Goal: Task Accomplishment & Management: Manage account settings

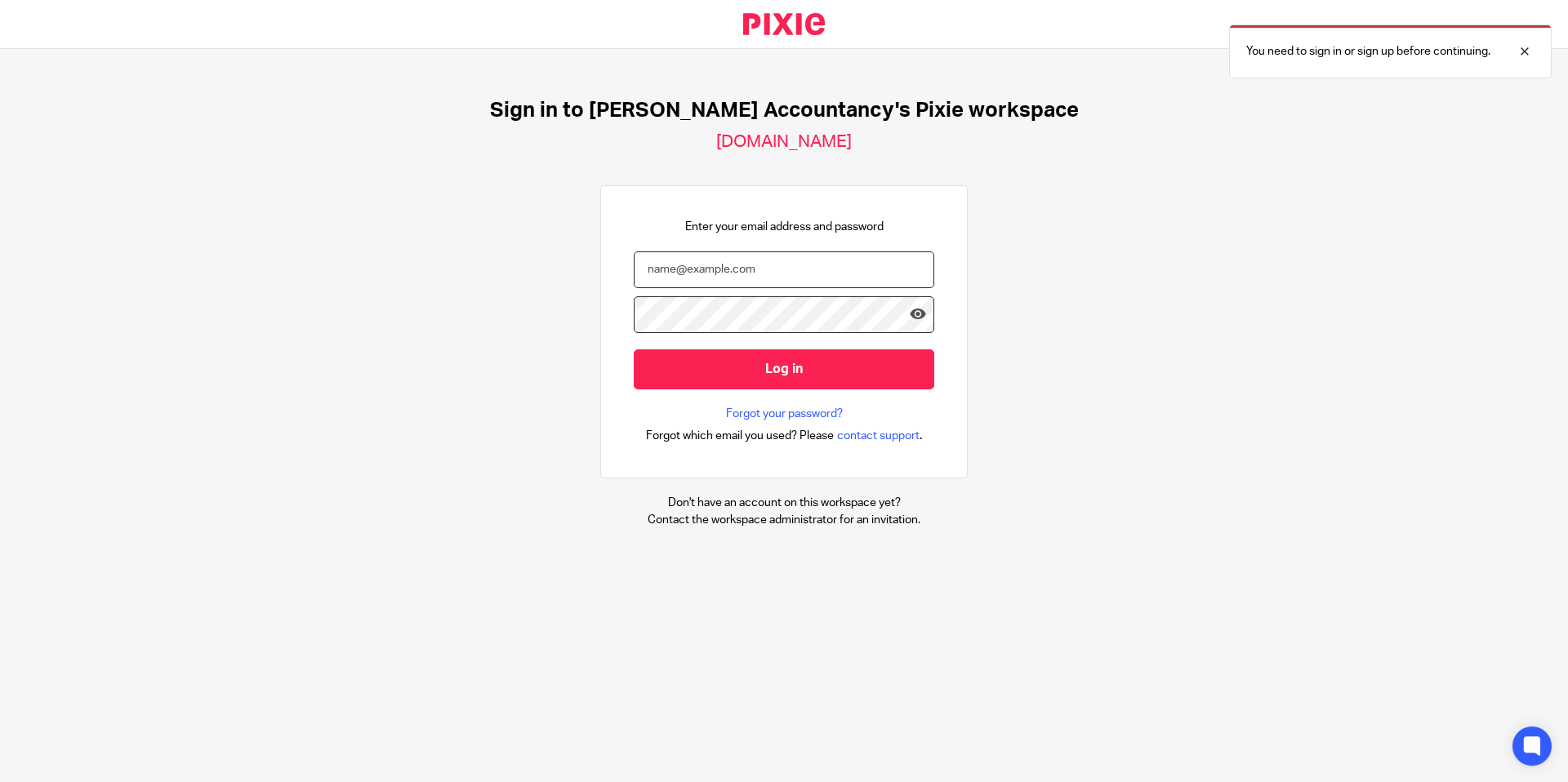
click at [693, 267] on input "email" at bounding box center [784, 269] width 301 height 37
type input "[PERSON_NAME][EMAIL_ADDRESS][DOMAIN_NAME]"
click at [634, 350] on input "Log in" at bounding box center [784, 369] width 301 height 40
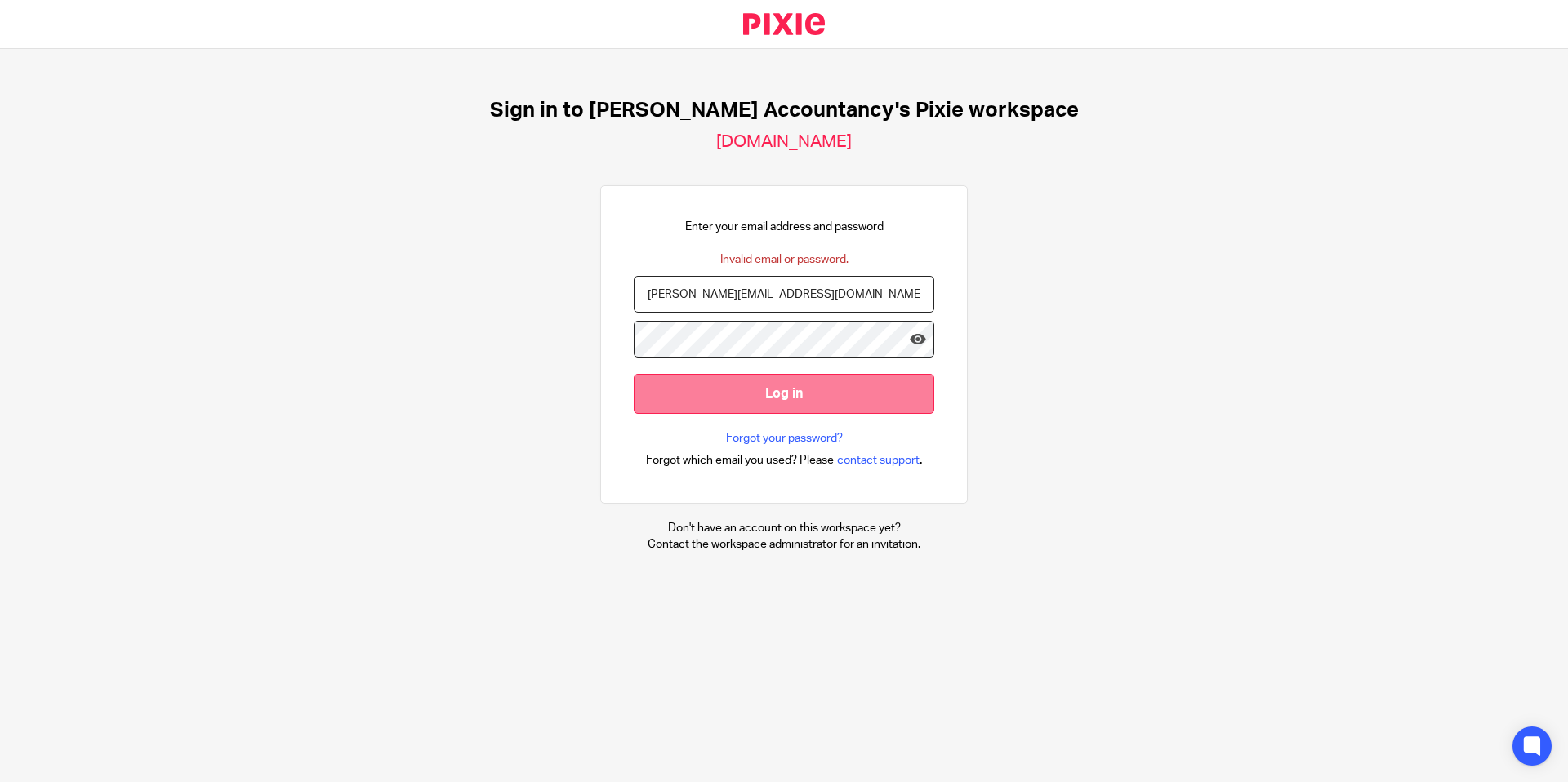
click at [746, 390] on input "Log in" at bounding box center [784, 394] width 301 height 40
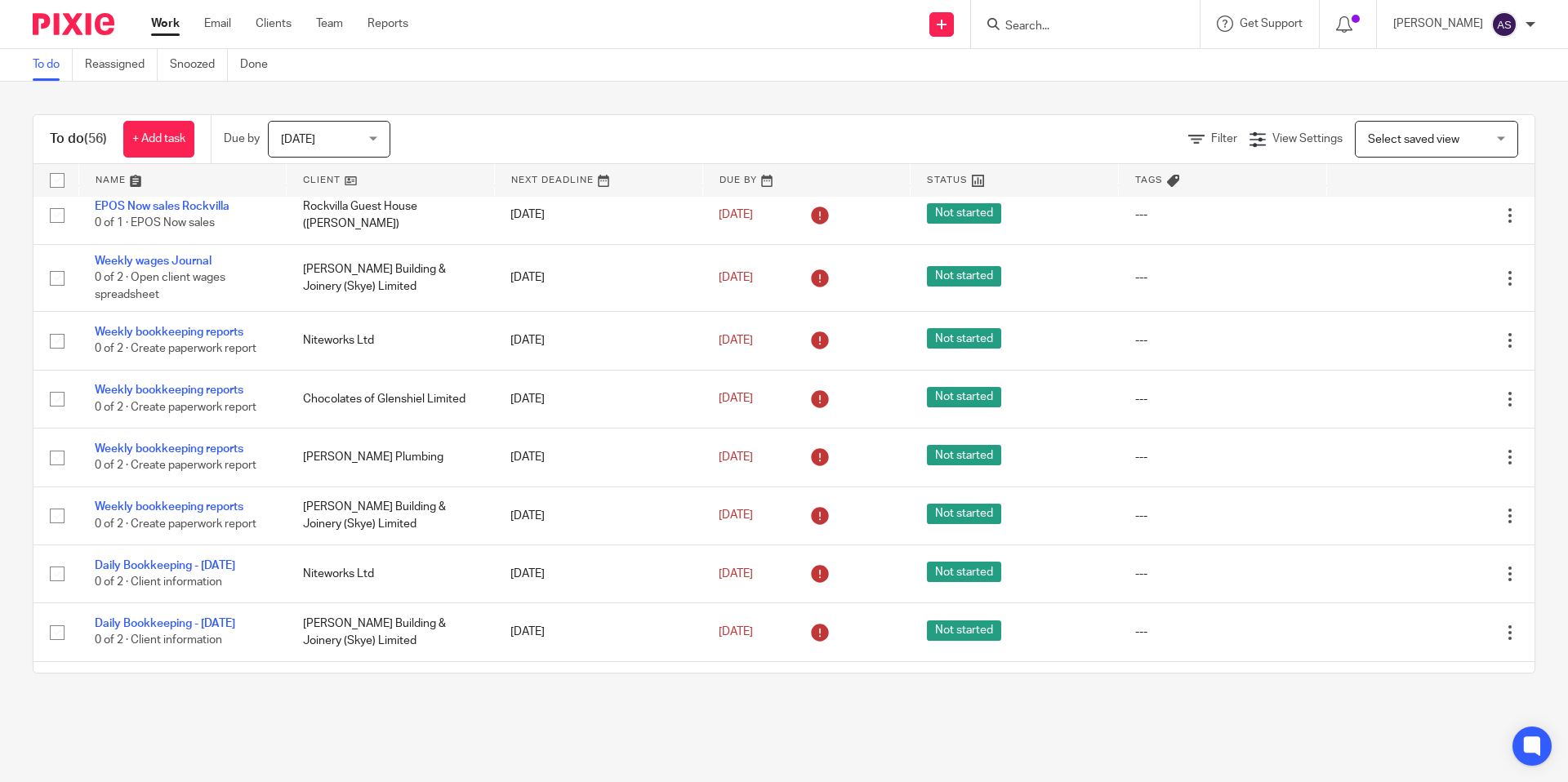
scroll to position [1374, 0]
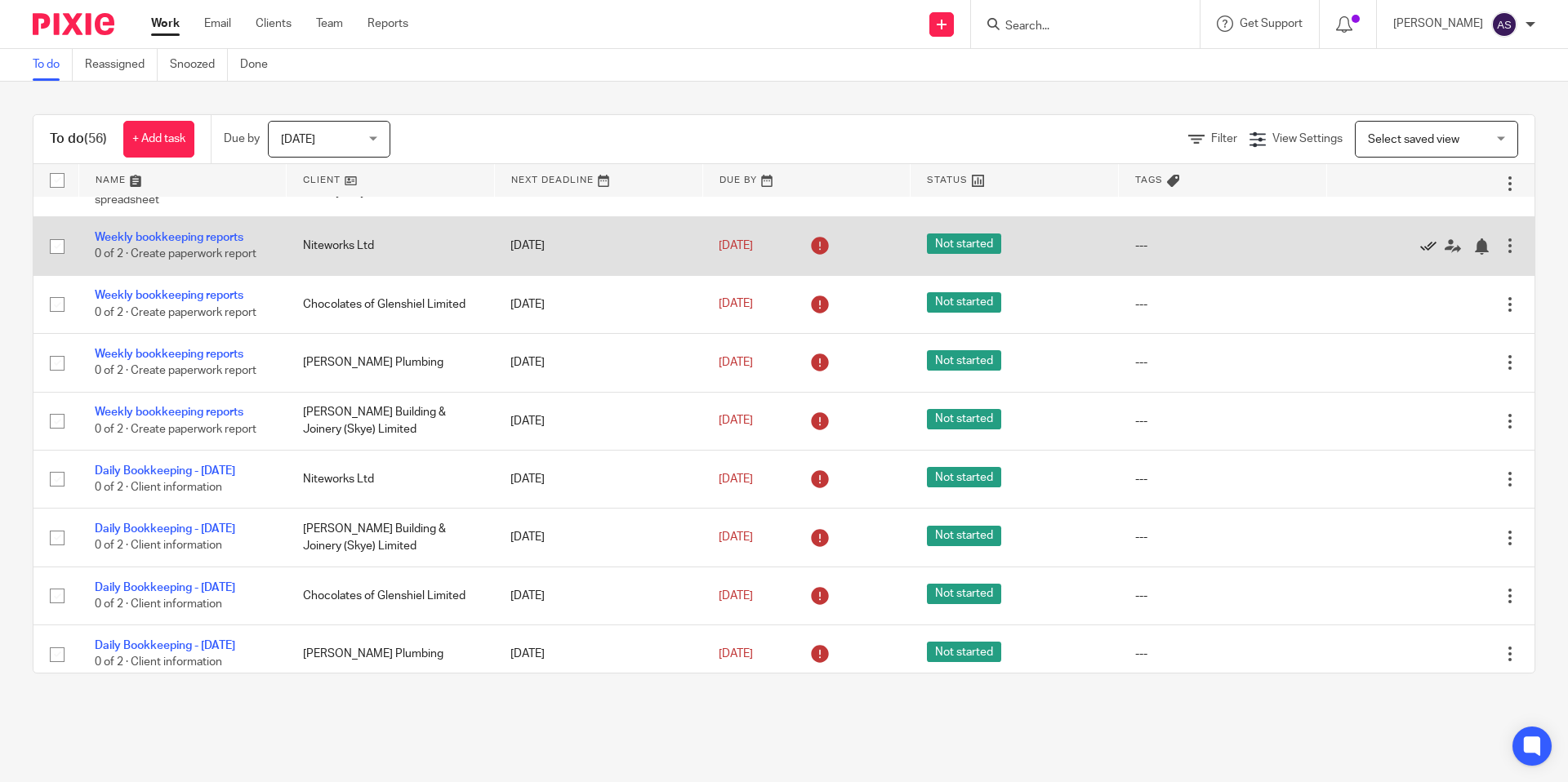
click at [1425, 255] on icon at bounding box center [1429, 246] width 16 height 16
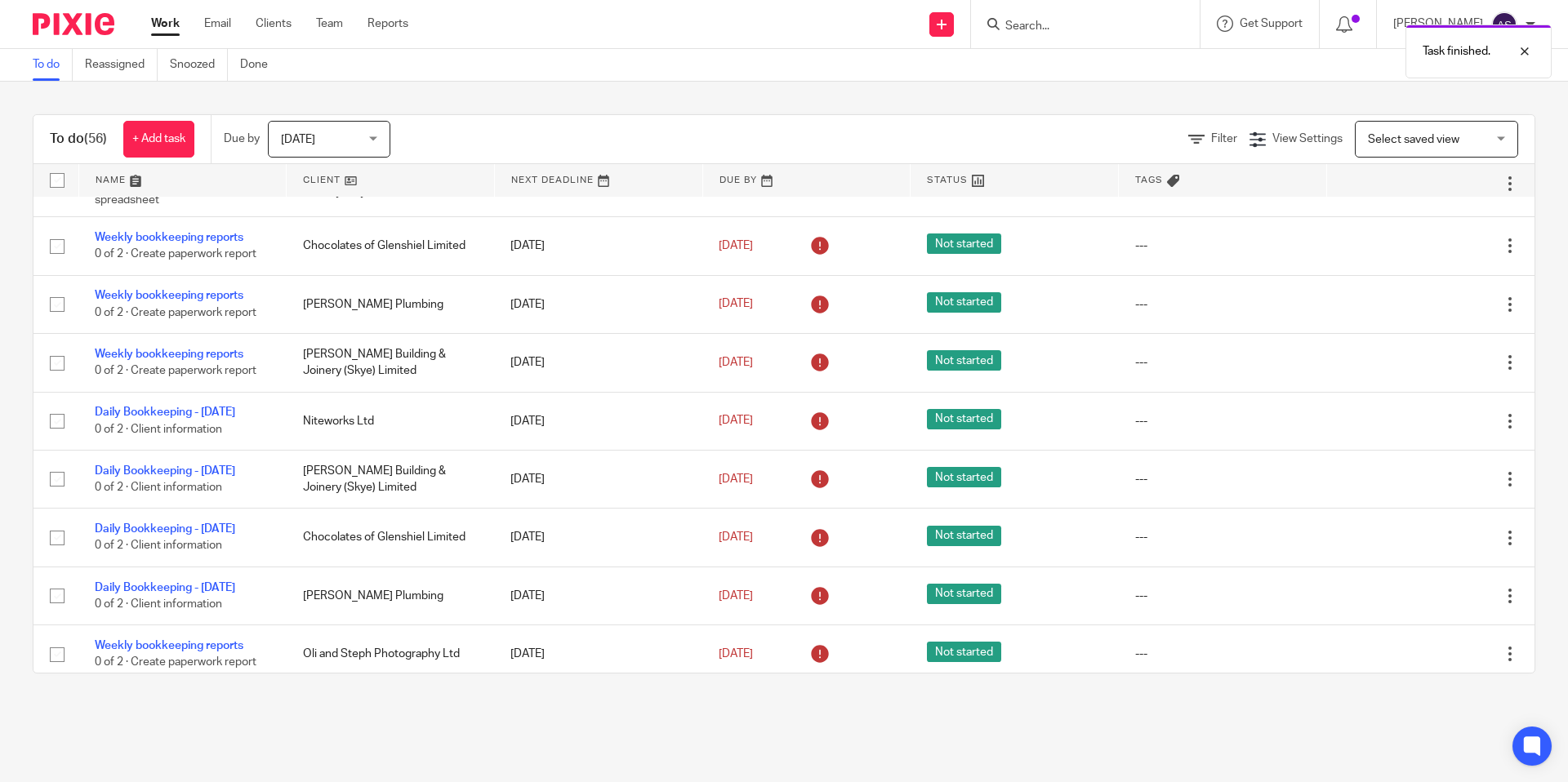
click at [1425, 255] on icon at bounding box center [1429, 246] width 16 height 16
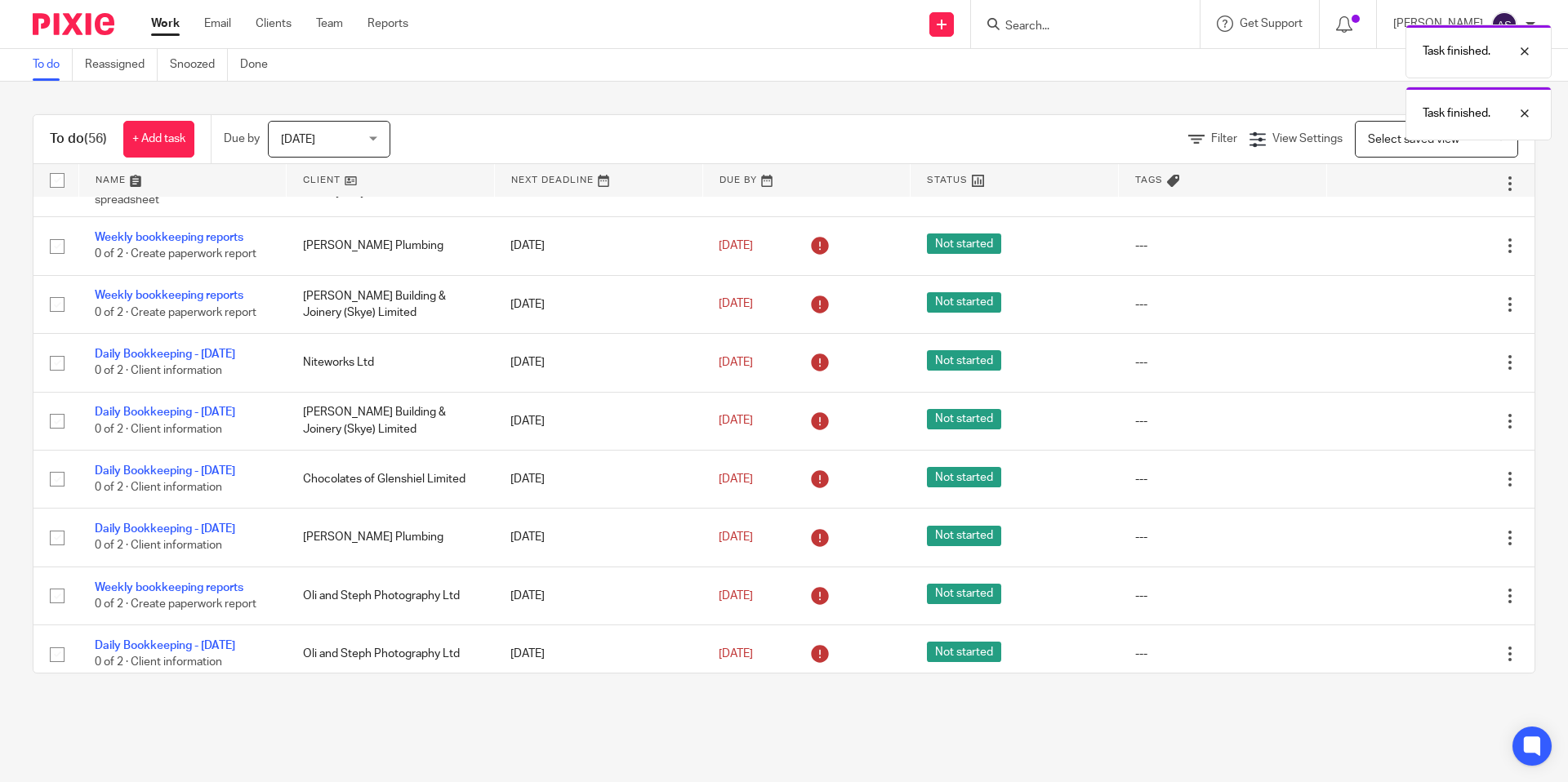
click at [1425, 255] on icon at bounding box center [1429, 246] width 16 height 16
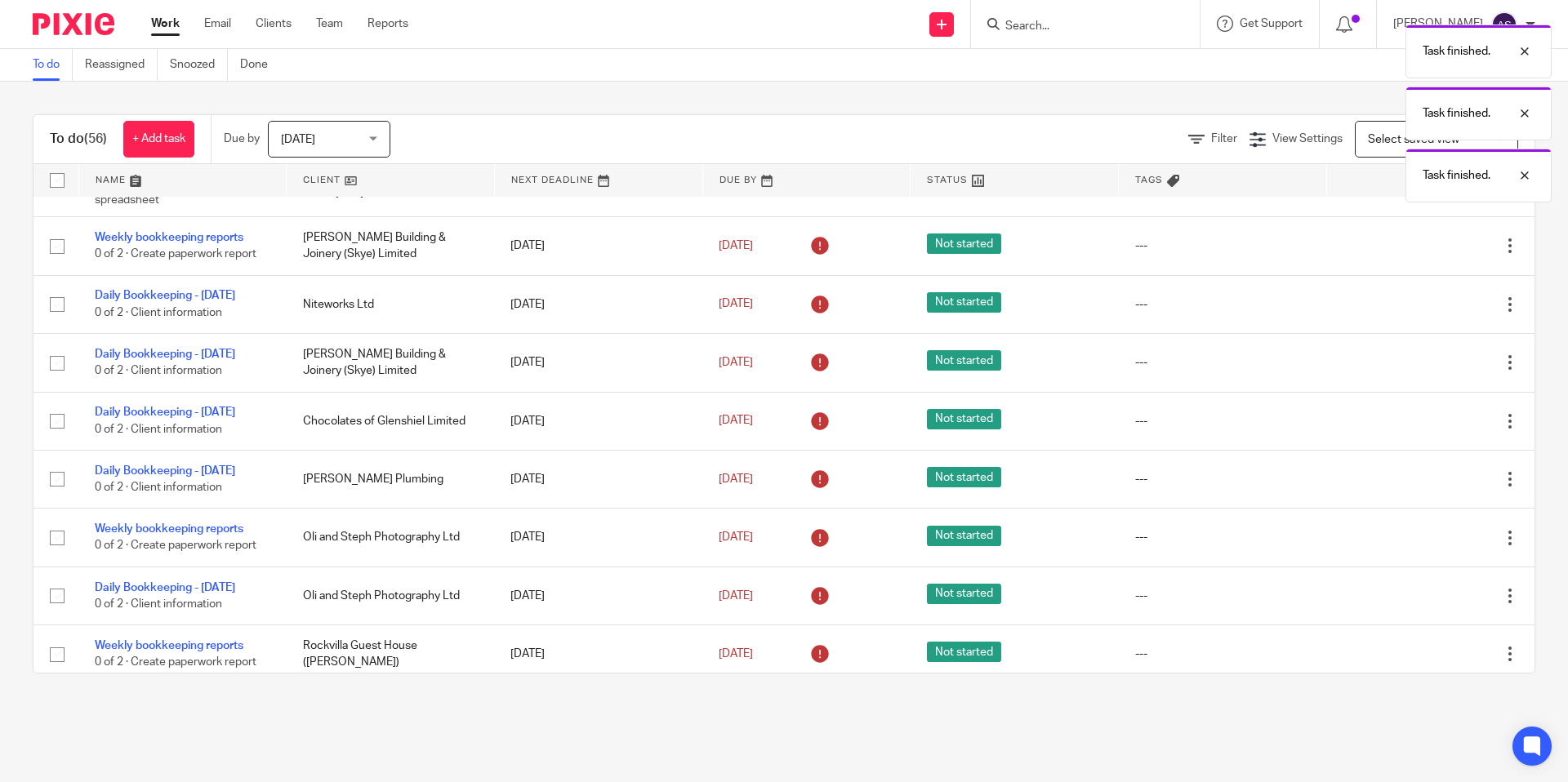
click at [1425, 255] on icon at bounding box center [1429, 246] width 16 height 16
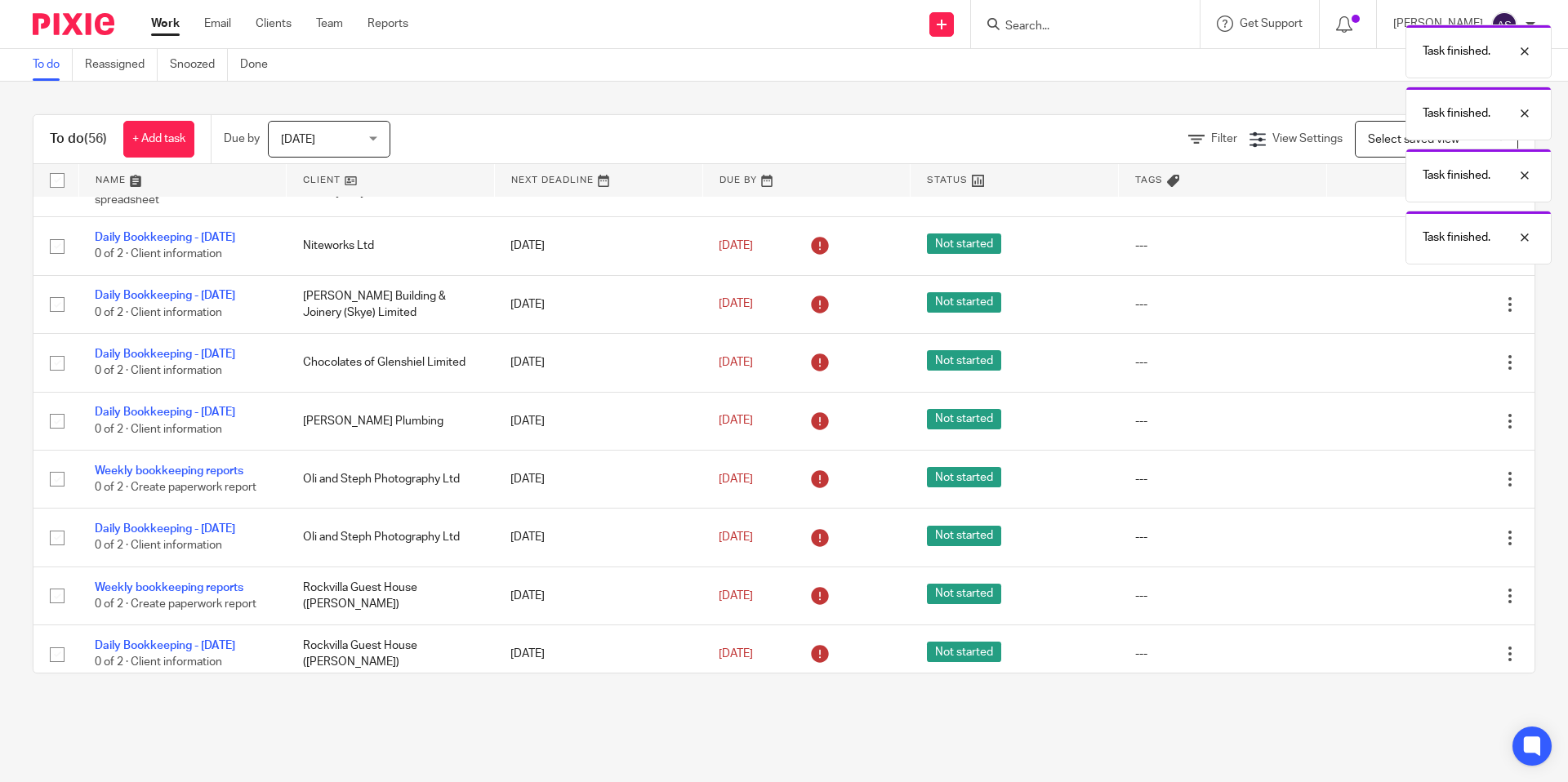
click at [1425, 255] on icon at bounding box center [1429, 246] width 16 height 16
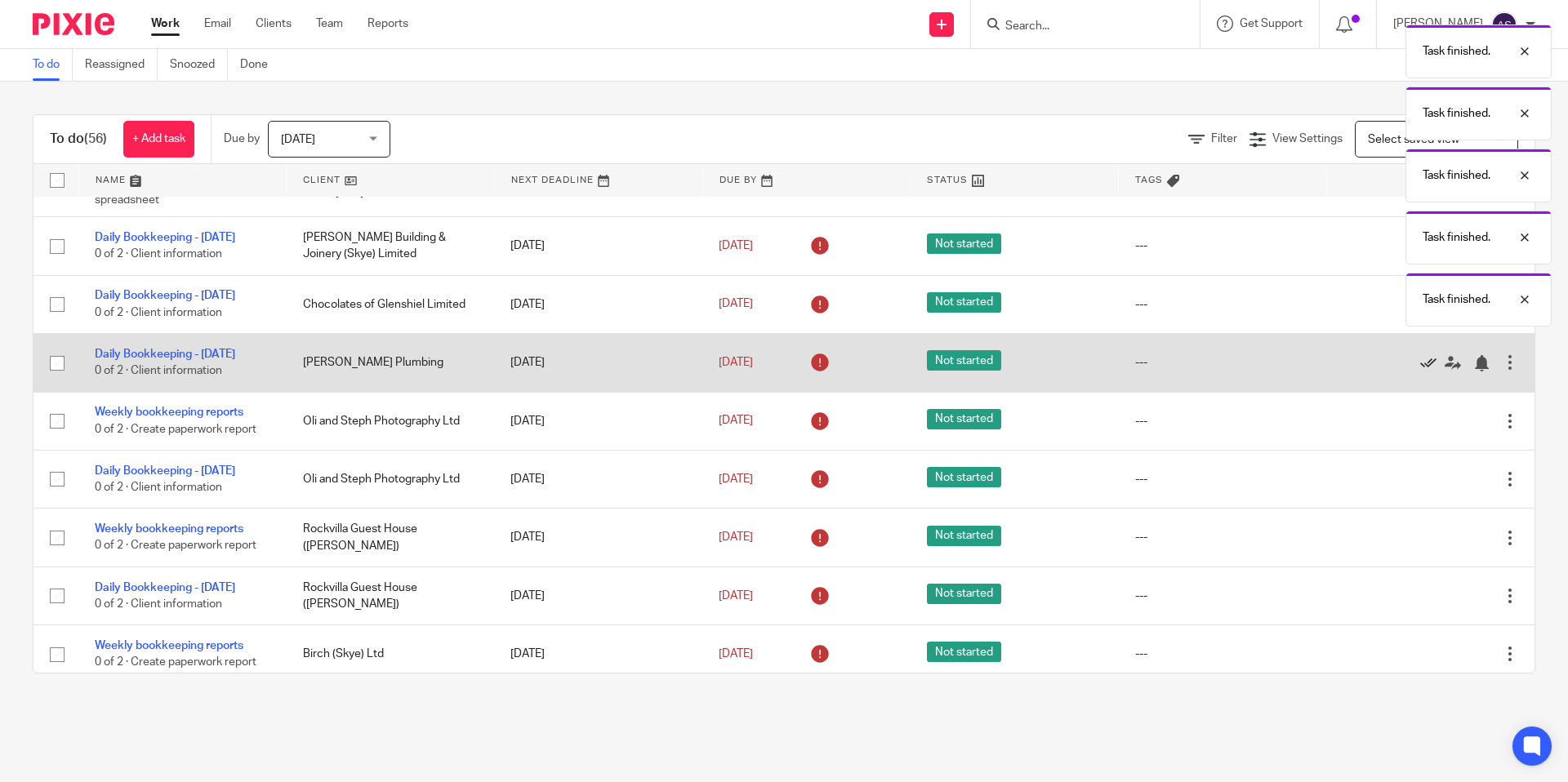
click at [1431, 372] on icon at bounding box center [1429, 364] width 16 height 16
click at [1428, 372] on icon at bounding box center [1429, 364] width 16 height 16
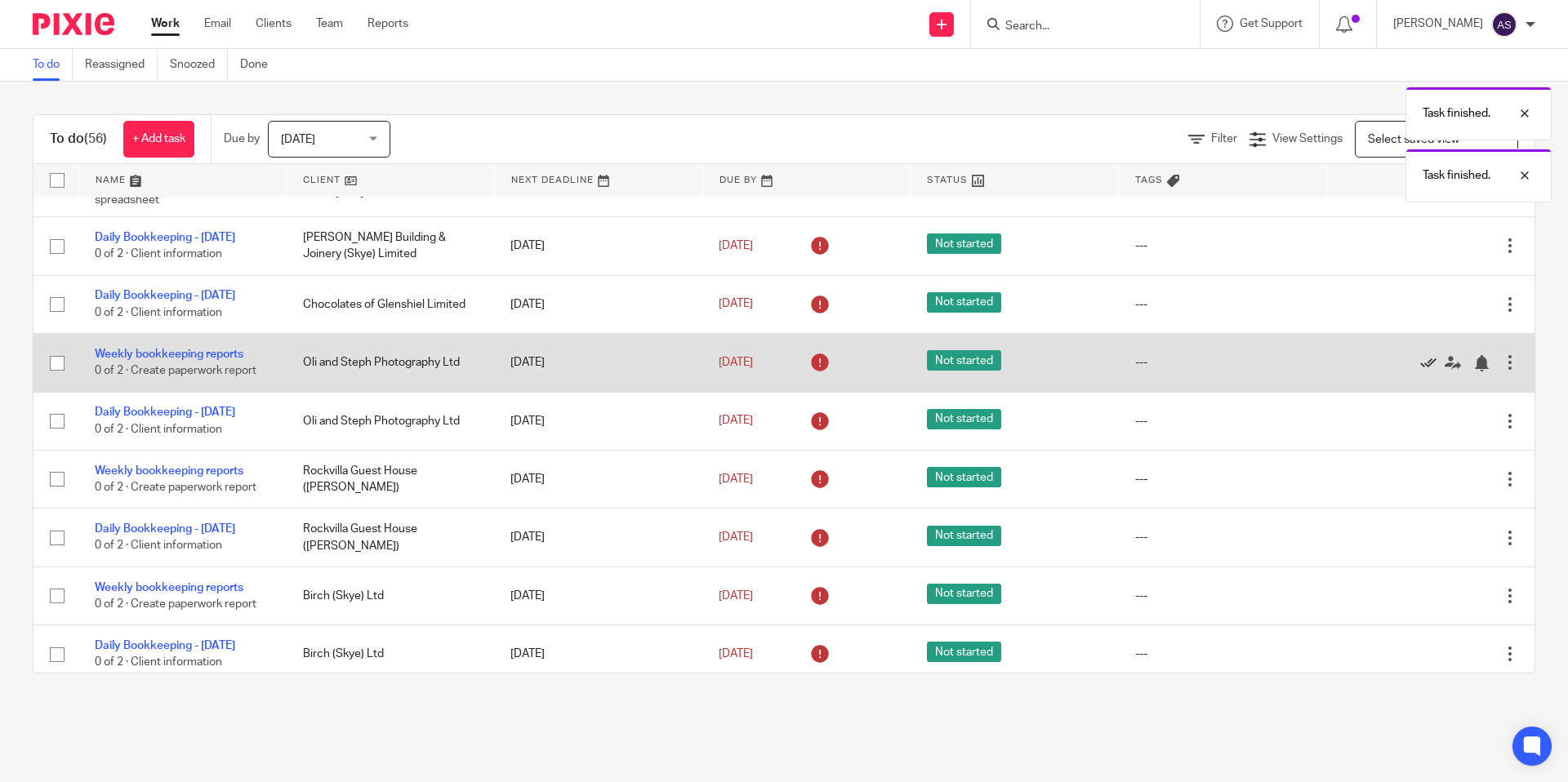
click at [1428, 372] on icon at bounding box center [1429, 364] width 16 height 16
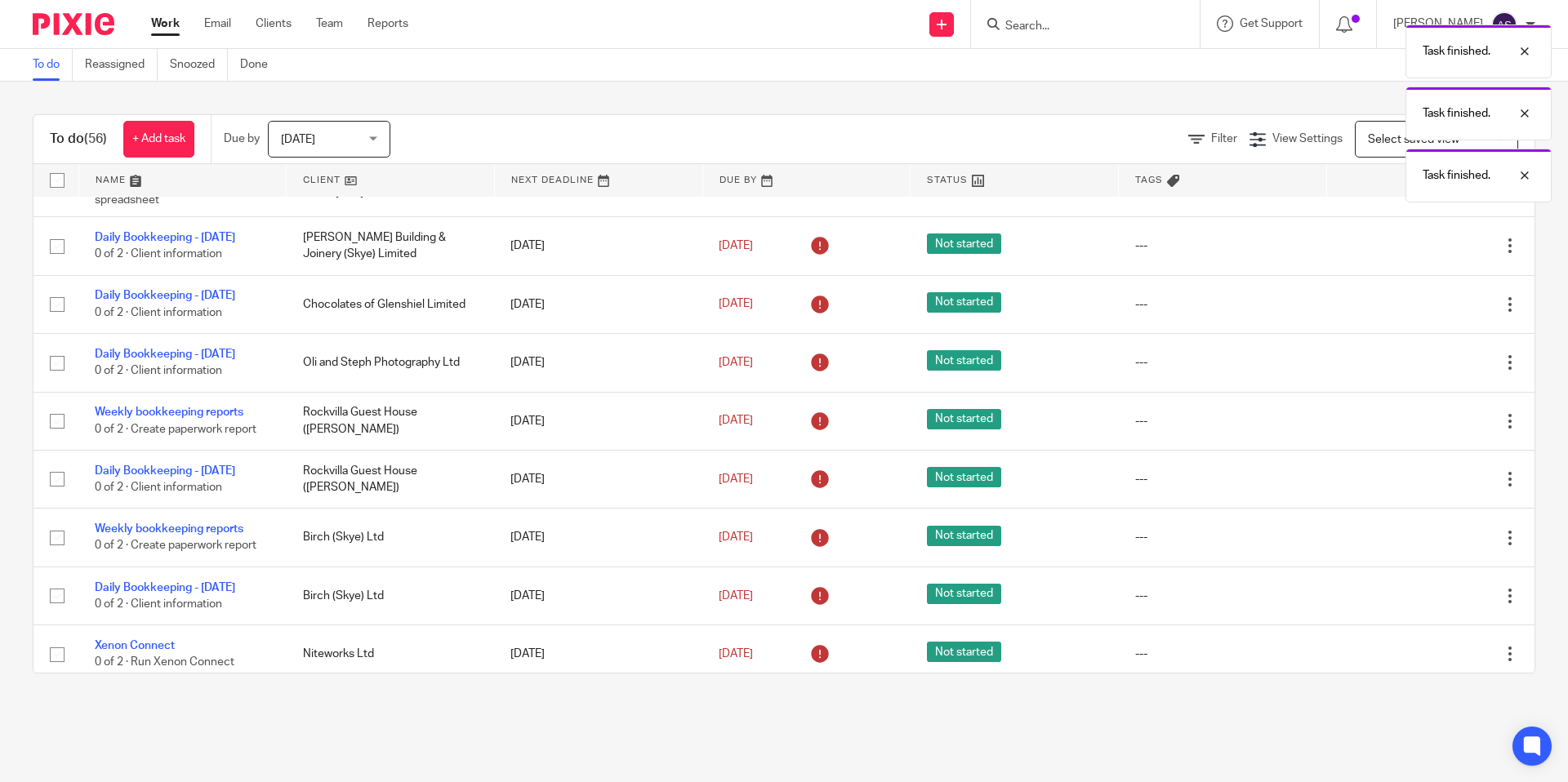
click at [1428, 372] on icon at bounding box center [1429, 364] width 16 height 16
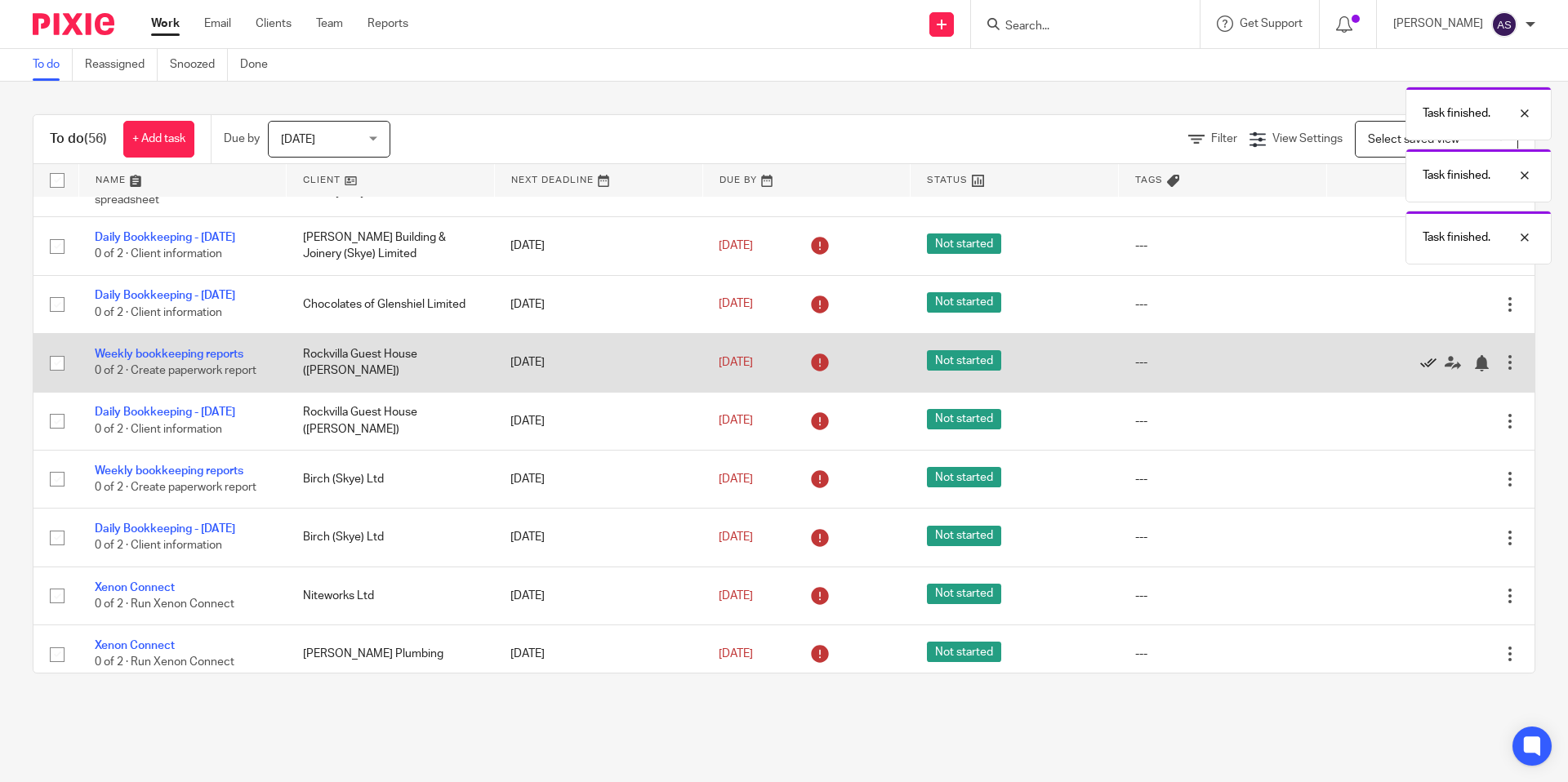
click at [1428, 372] on icon at bounding box center [1429, 364] width 16 height 16
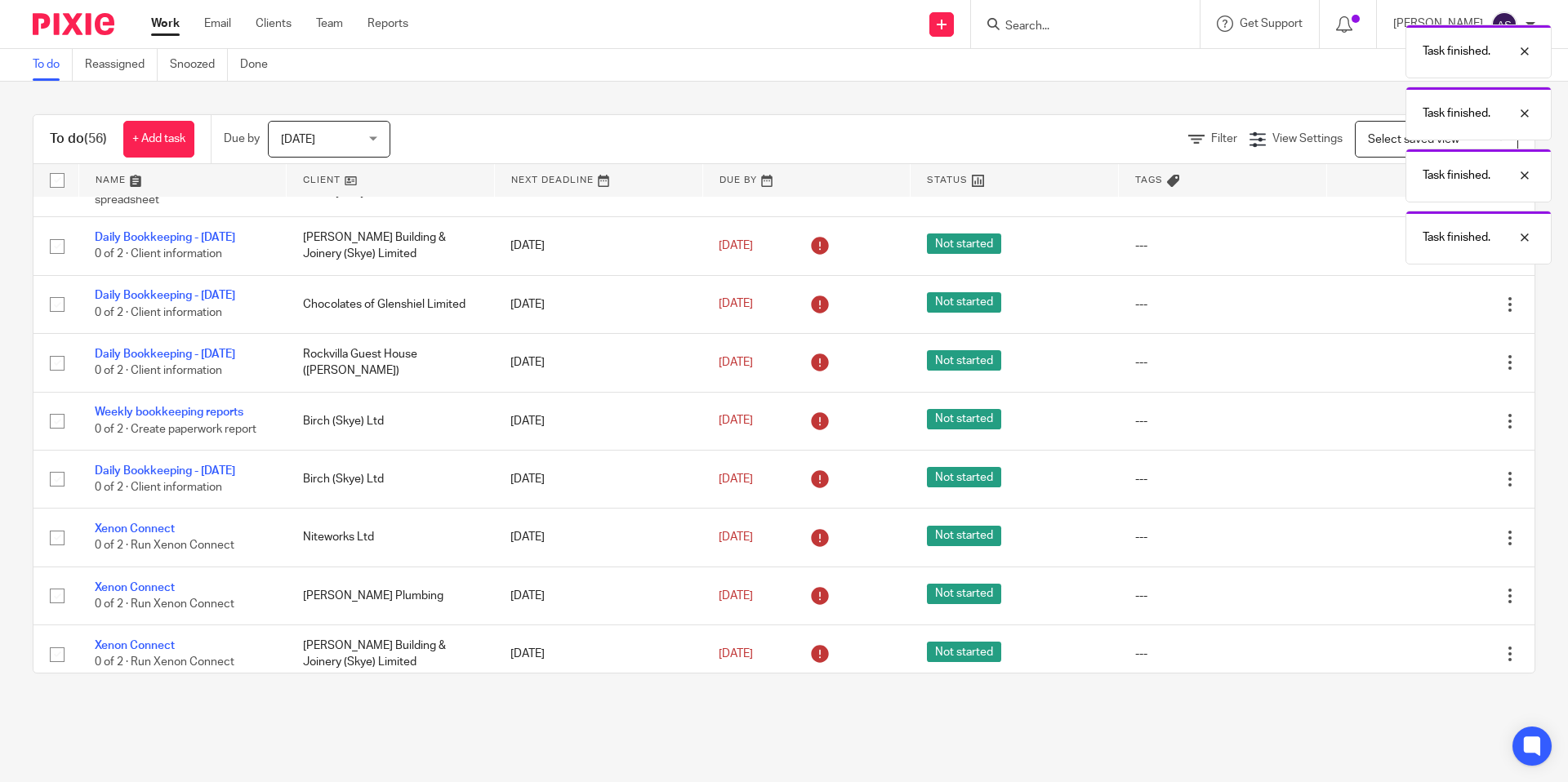
click at [1428, 372] on icon at bounding box center [1429, 364] width 16 height 16
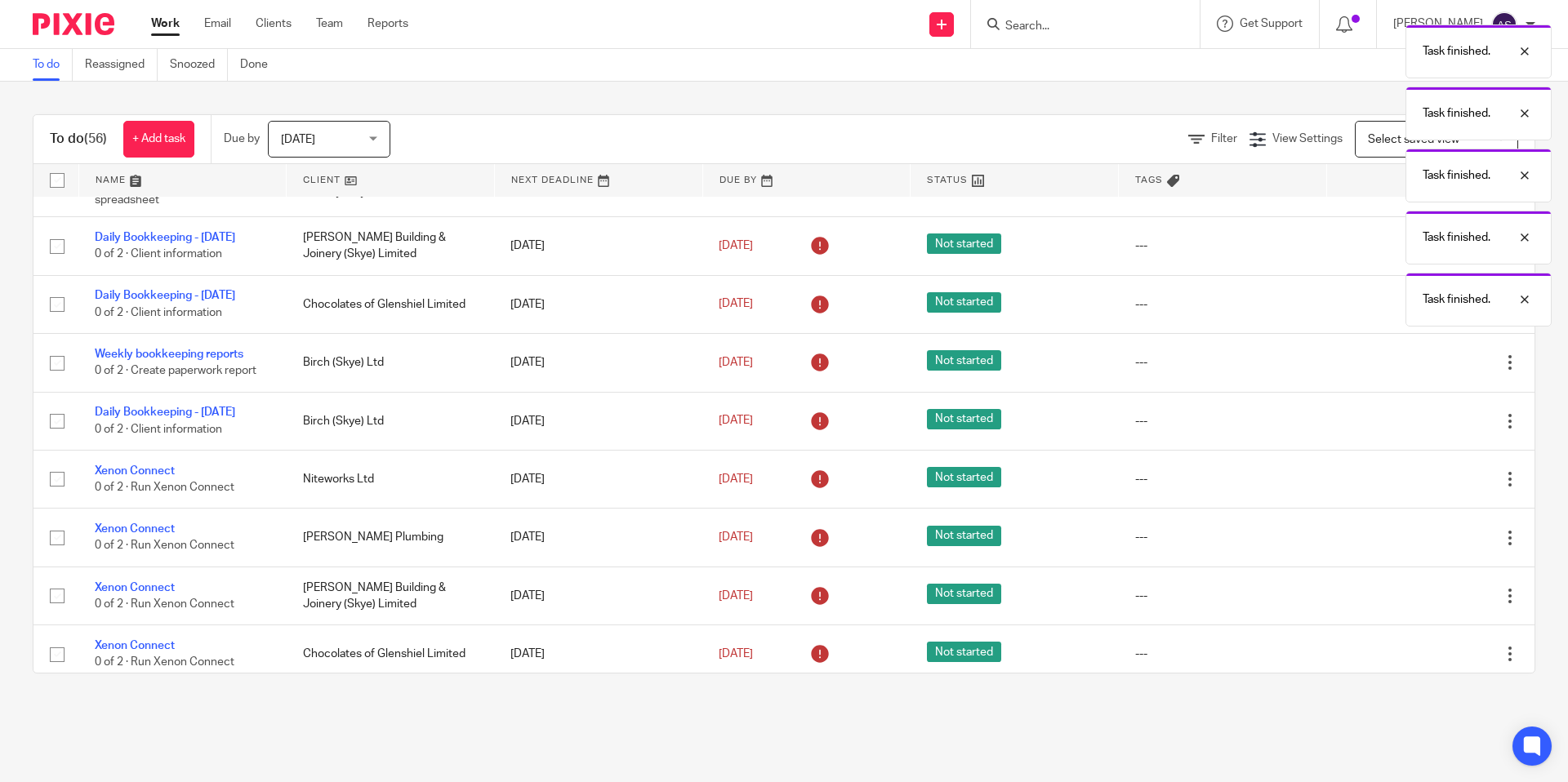
click at [1428, 372] on icon at bounding box center [1429, 364] width 16 height 16
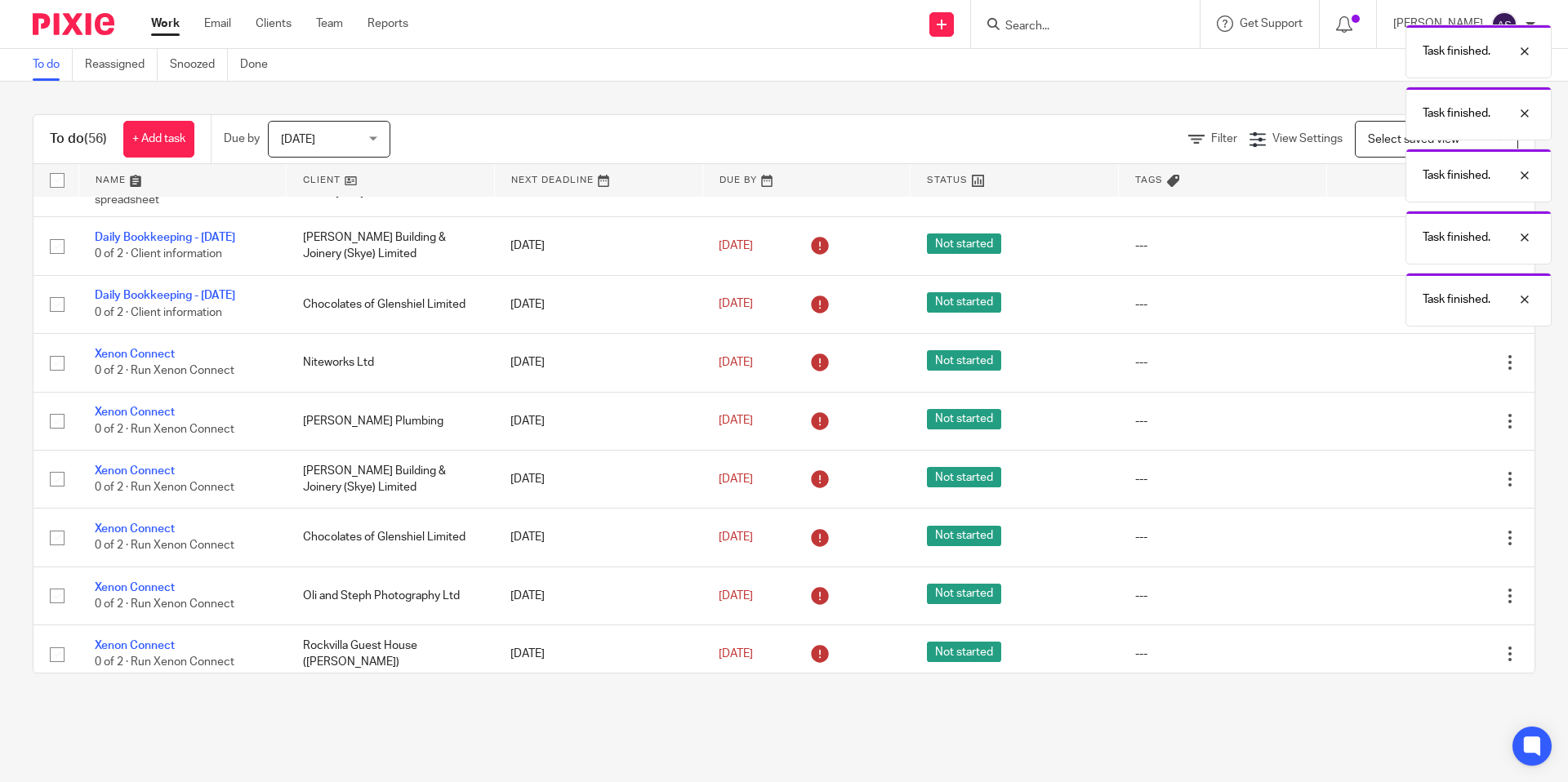
click at [1428, 372] on icon at bounding box center [1429, 364] width 16 height 16
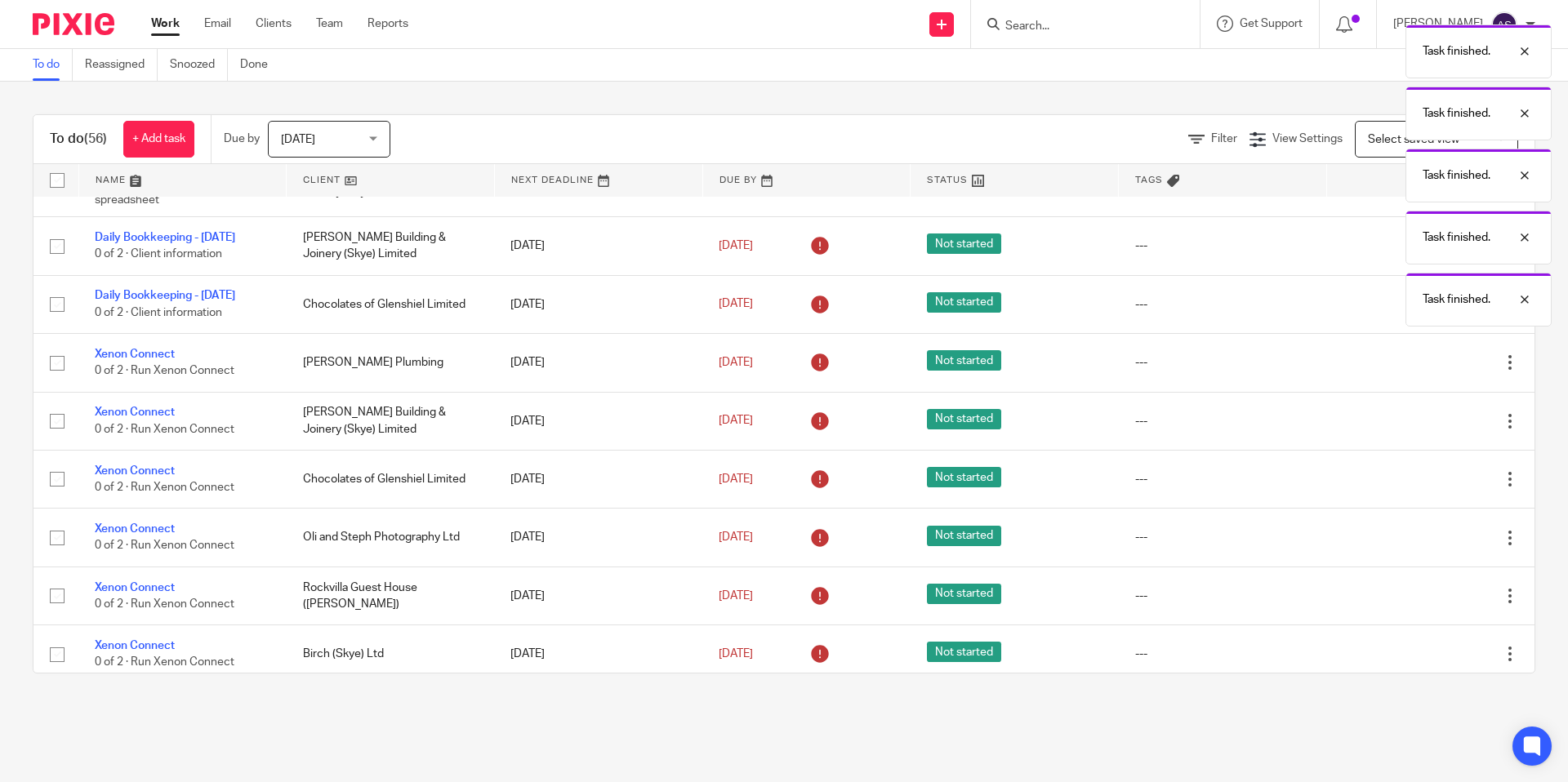
click at [1428, 372] on icon at bounding box center [1429, 364] width 16 height 16
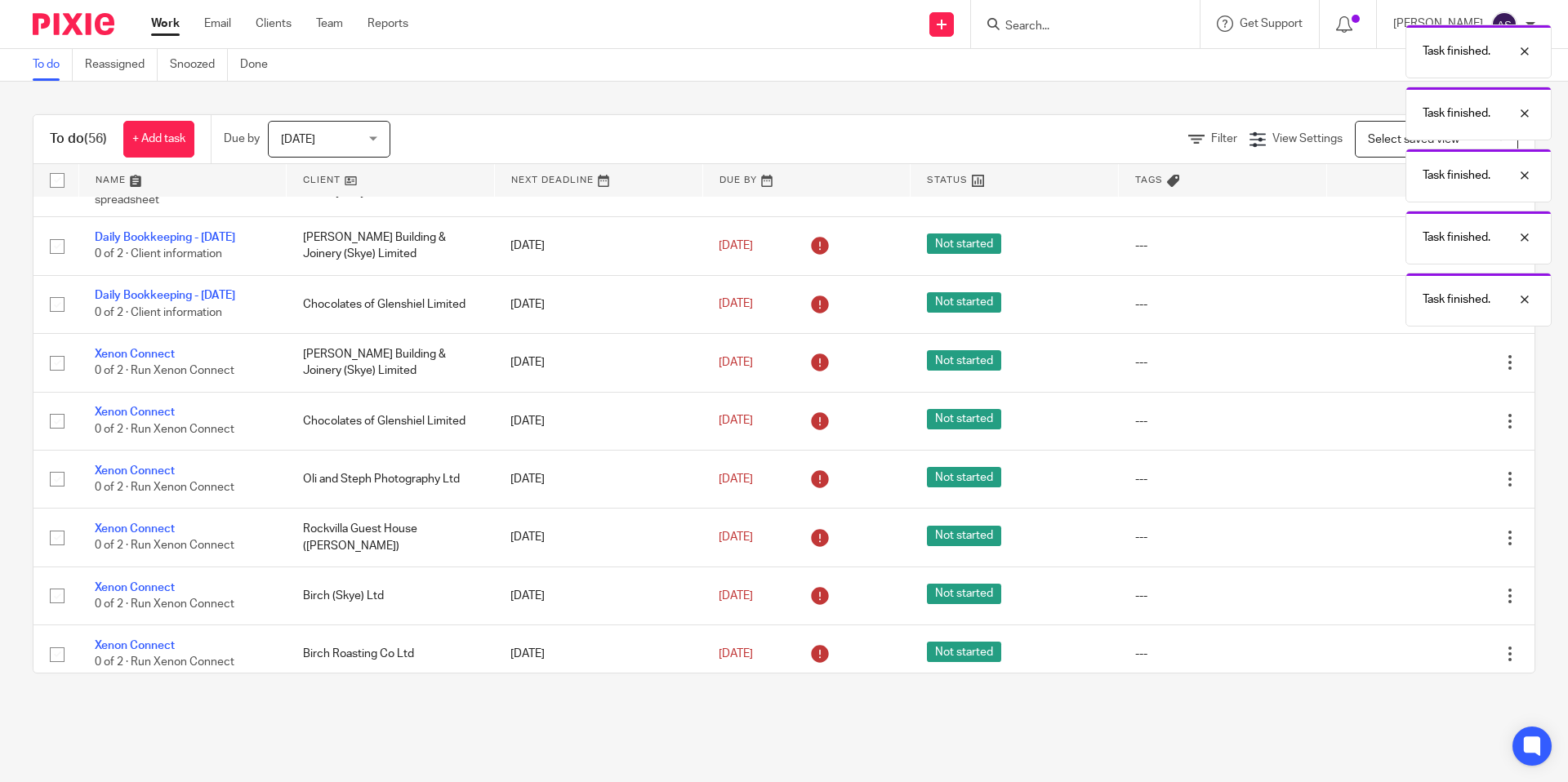
click at [1428, 372] on icon at bounding box center [1429, 364] width 16 height 16
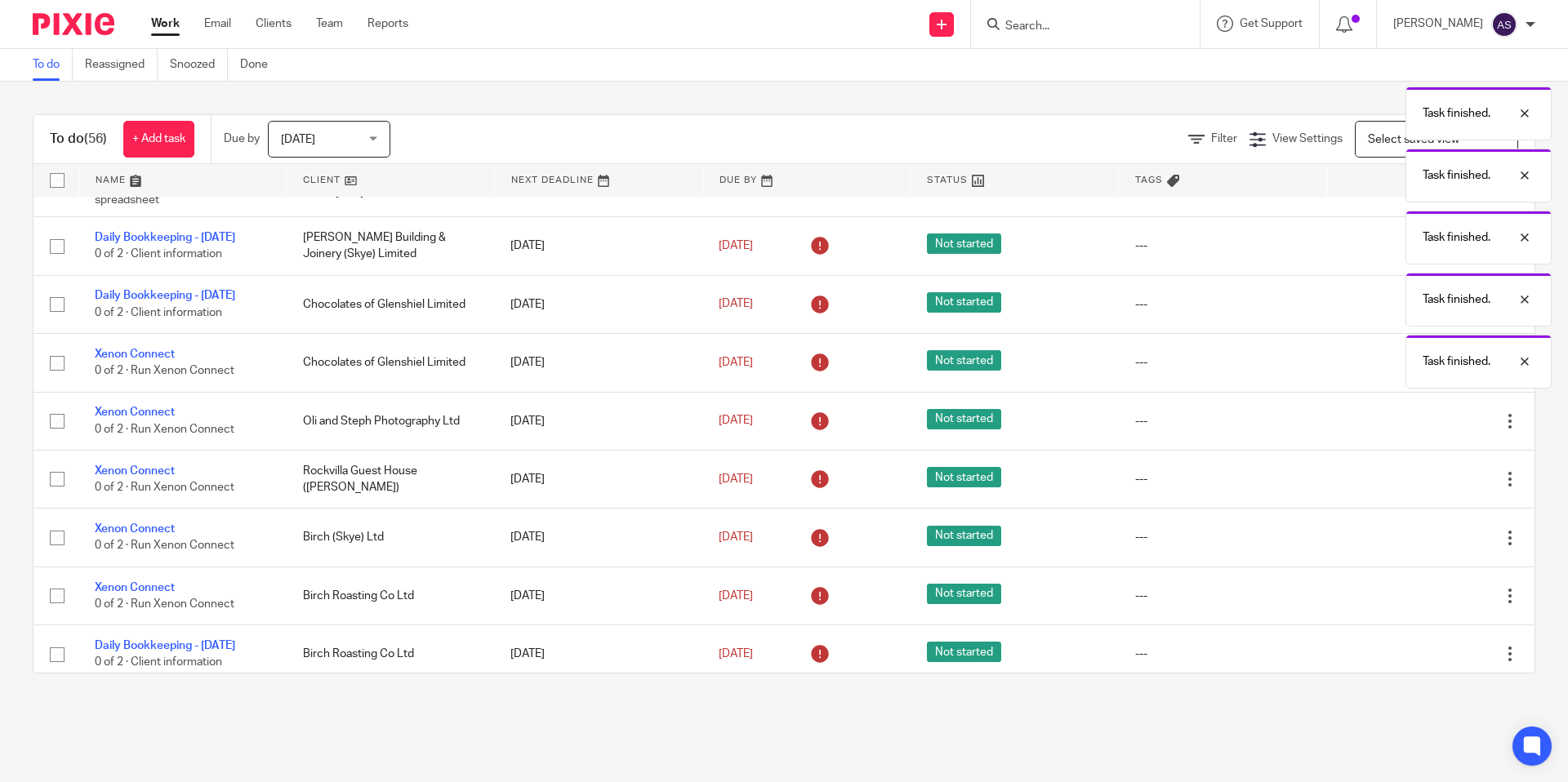
click at [1428, 372] on icon at bounding box center [1429, 364] width 16 height 16
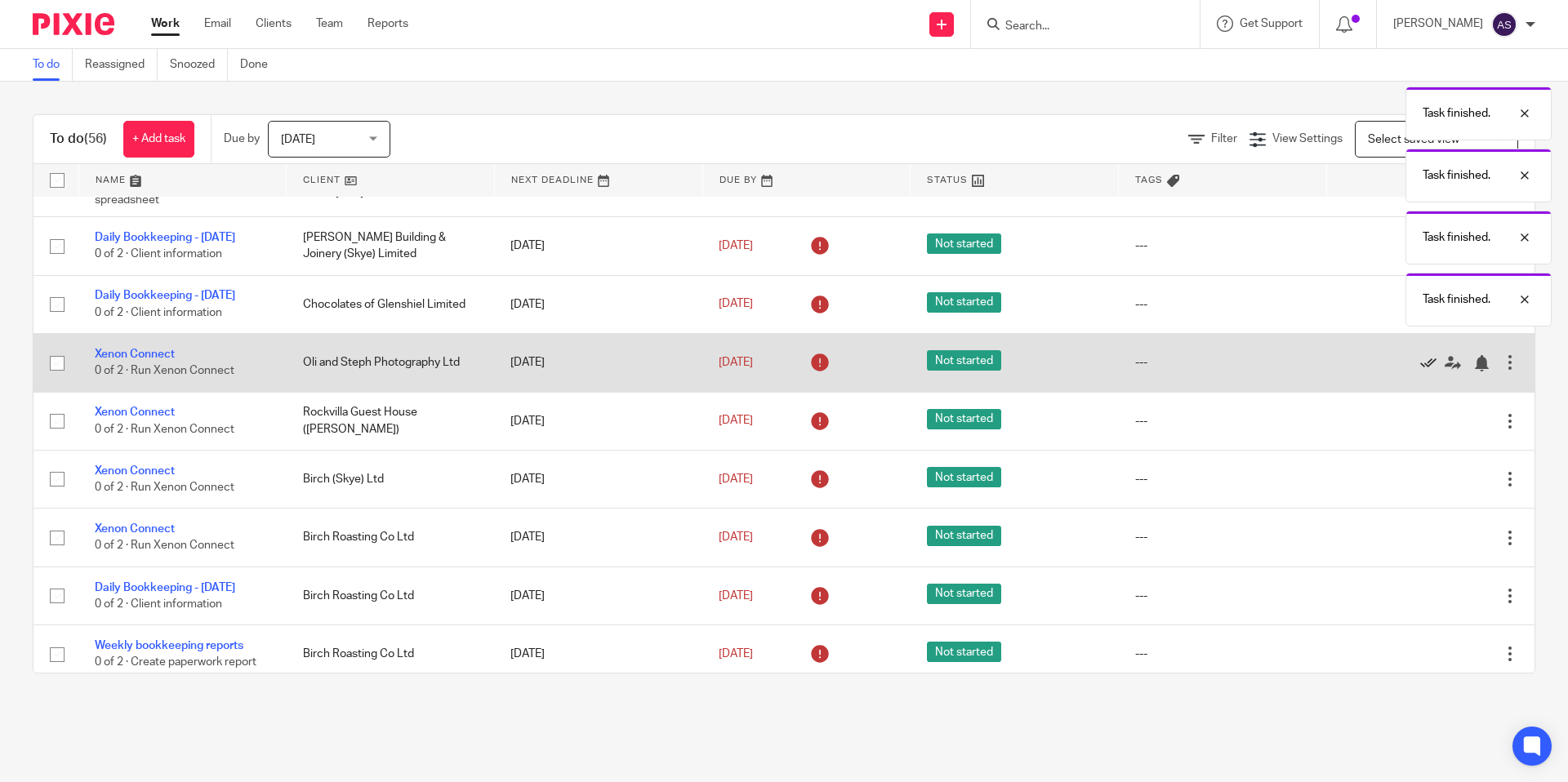
click at [1426, 372] on icon at bounding box center [1429, 364] width 16 height 16
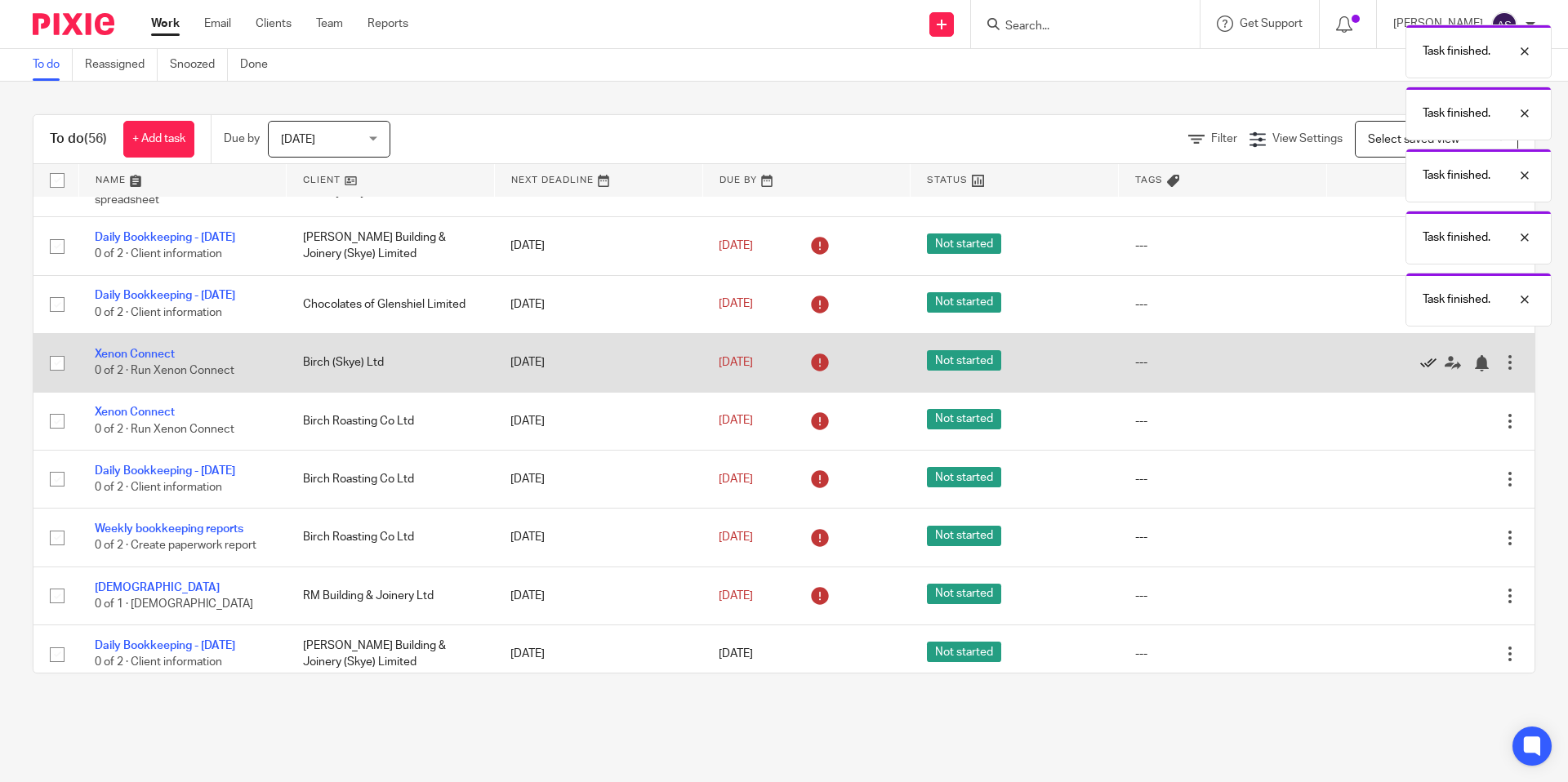
click at [1426, 372] on icon at bounding box center [1429, 364] width 16 height 16
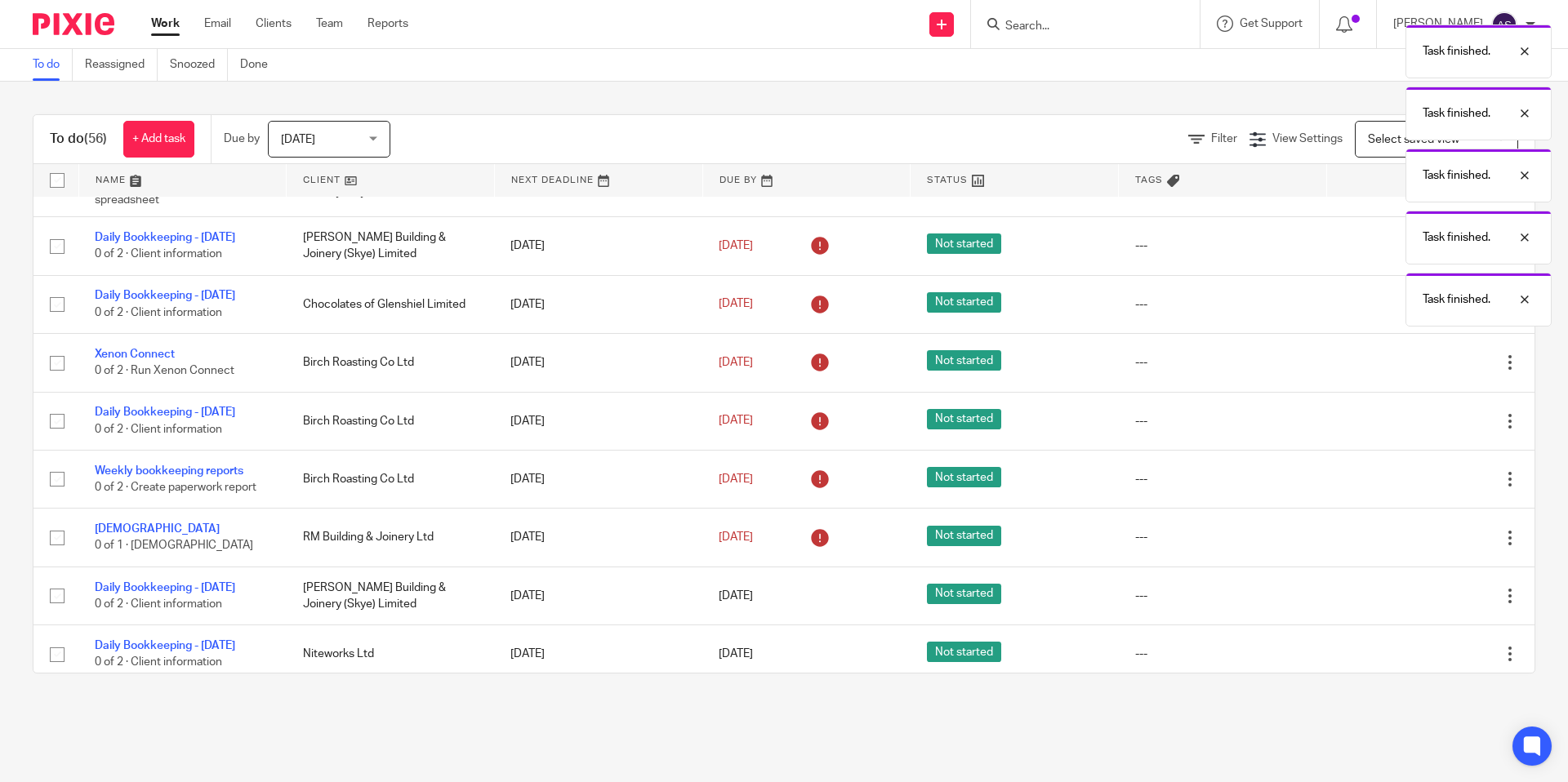
click at [1426, 372] on icon at bounding box center [1429, 364] width 16 height 16
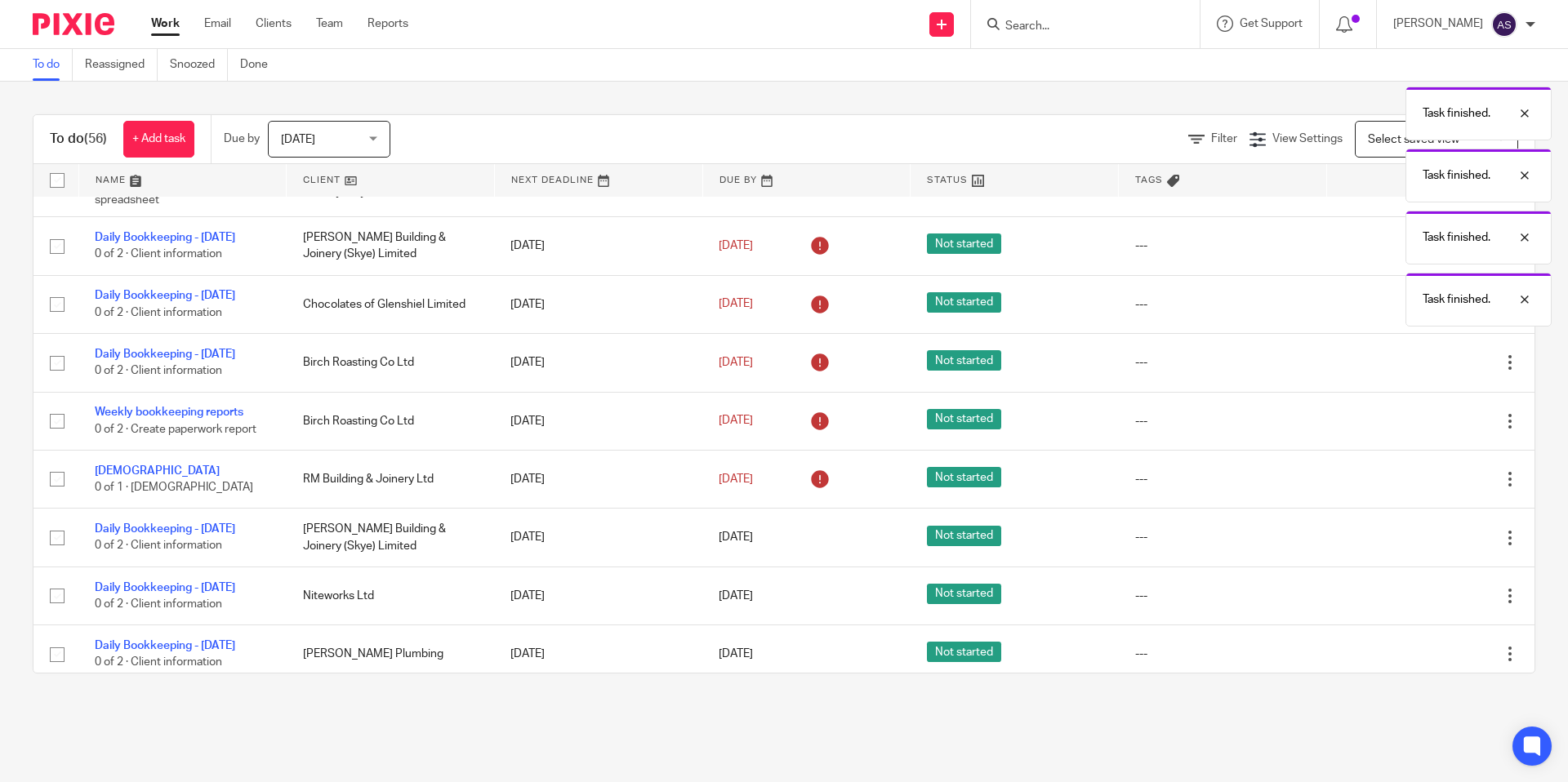
click at [1426, 372] on icon at bounding box center [1429, 364] width 16 height 16
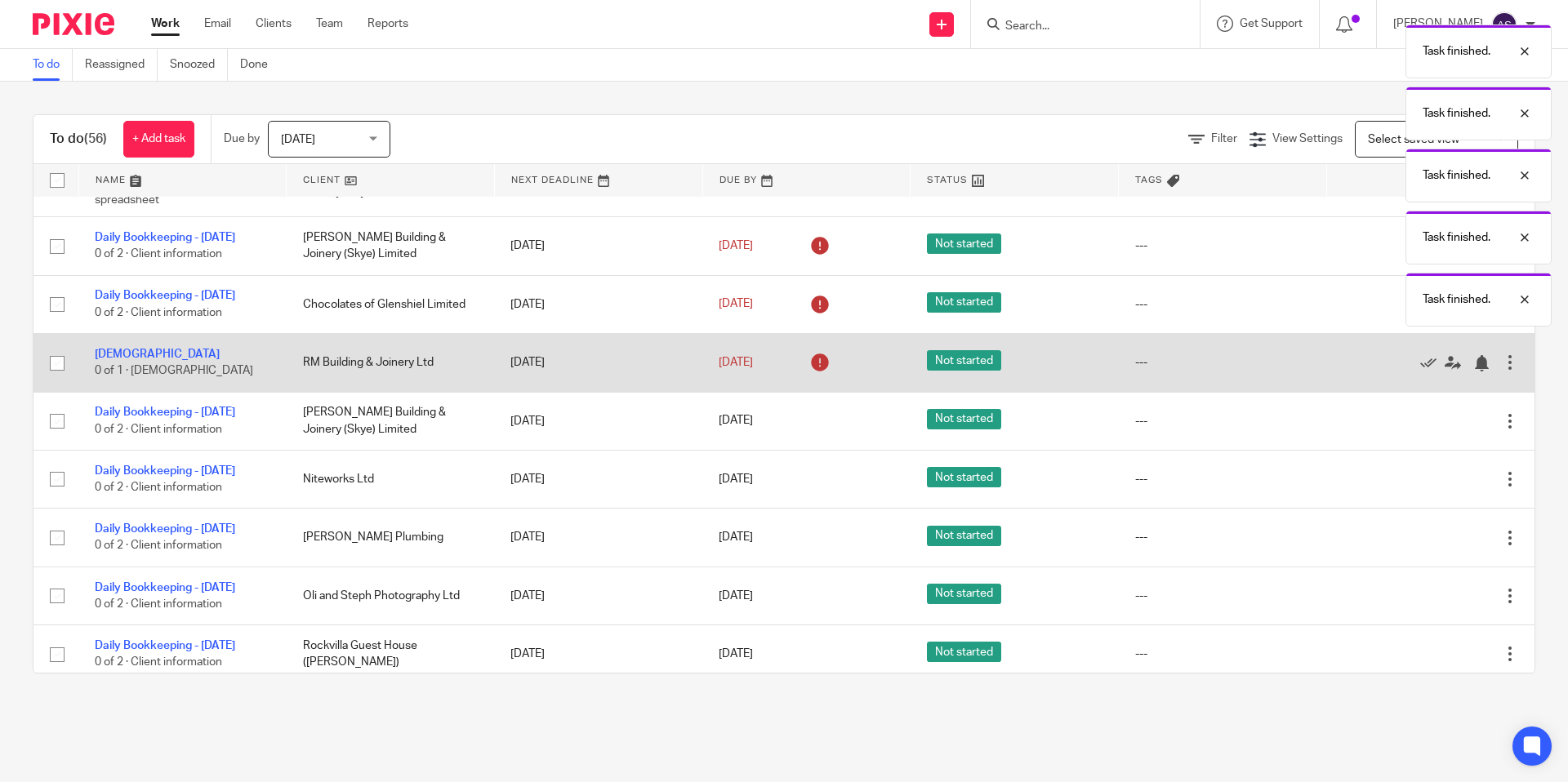
scroll to position [1287, 0]
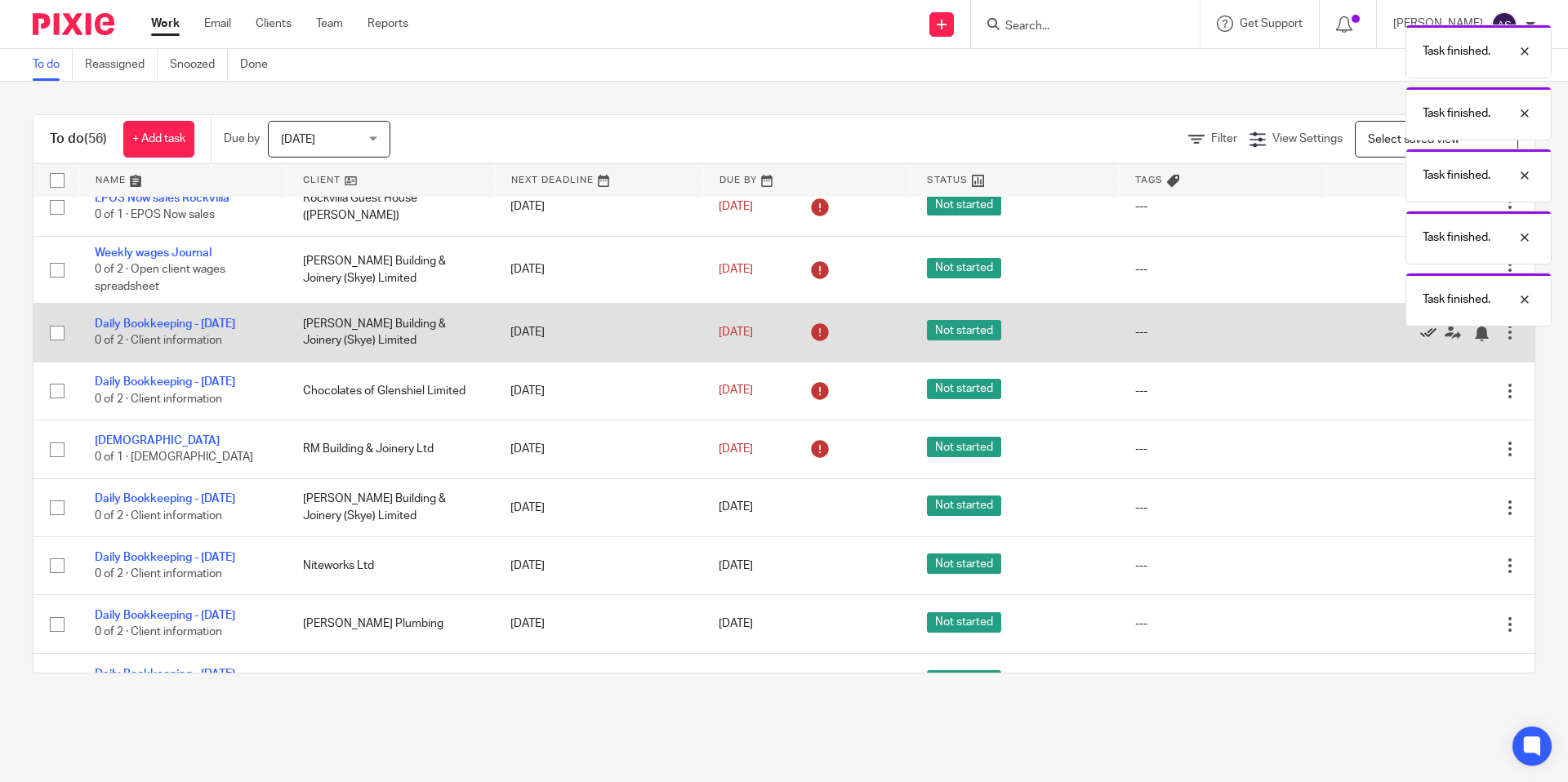
click at [1424, 341] on icon at bounding box center [1429, 333] width 16 height 16
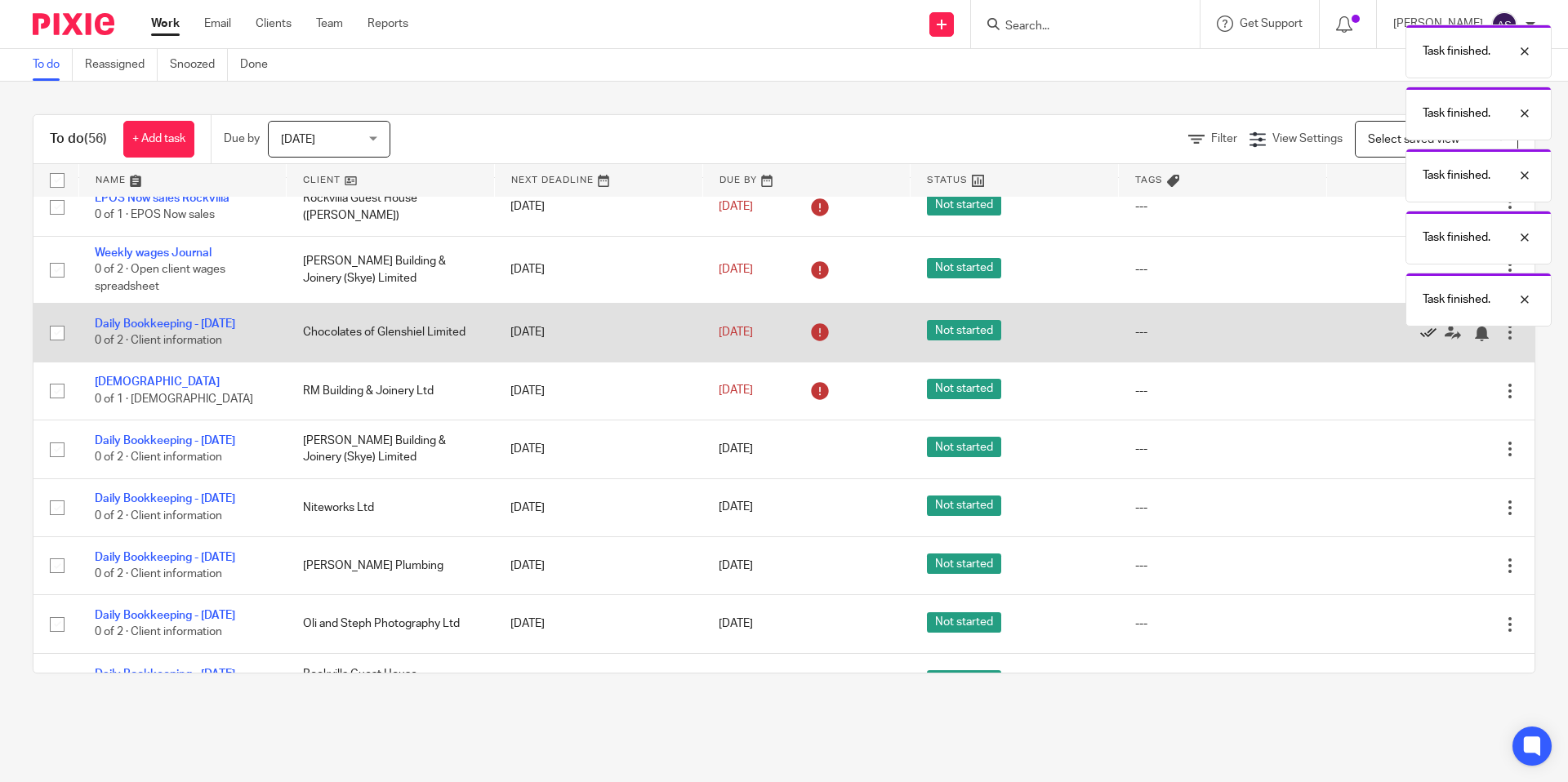
click at [1424, 341] on icon at bounding box center [1429, 333] width 16 height 16
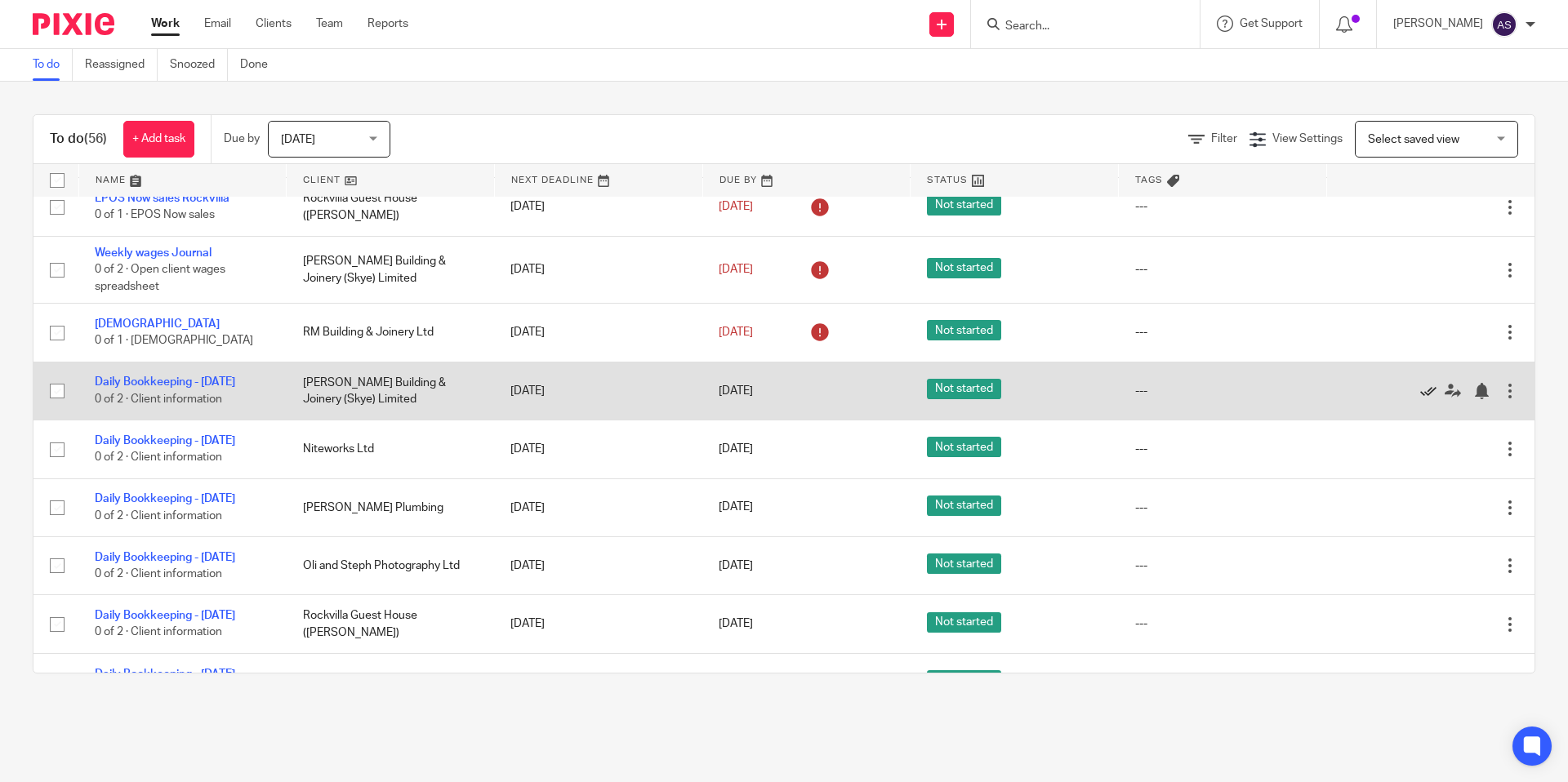
click at [1431, 399] on icon at bounding box center [1429, 391] width 16 height 16
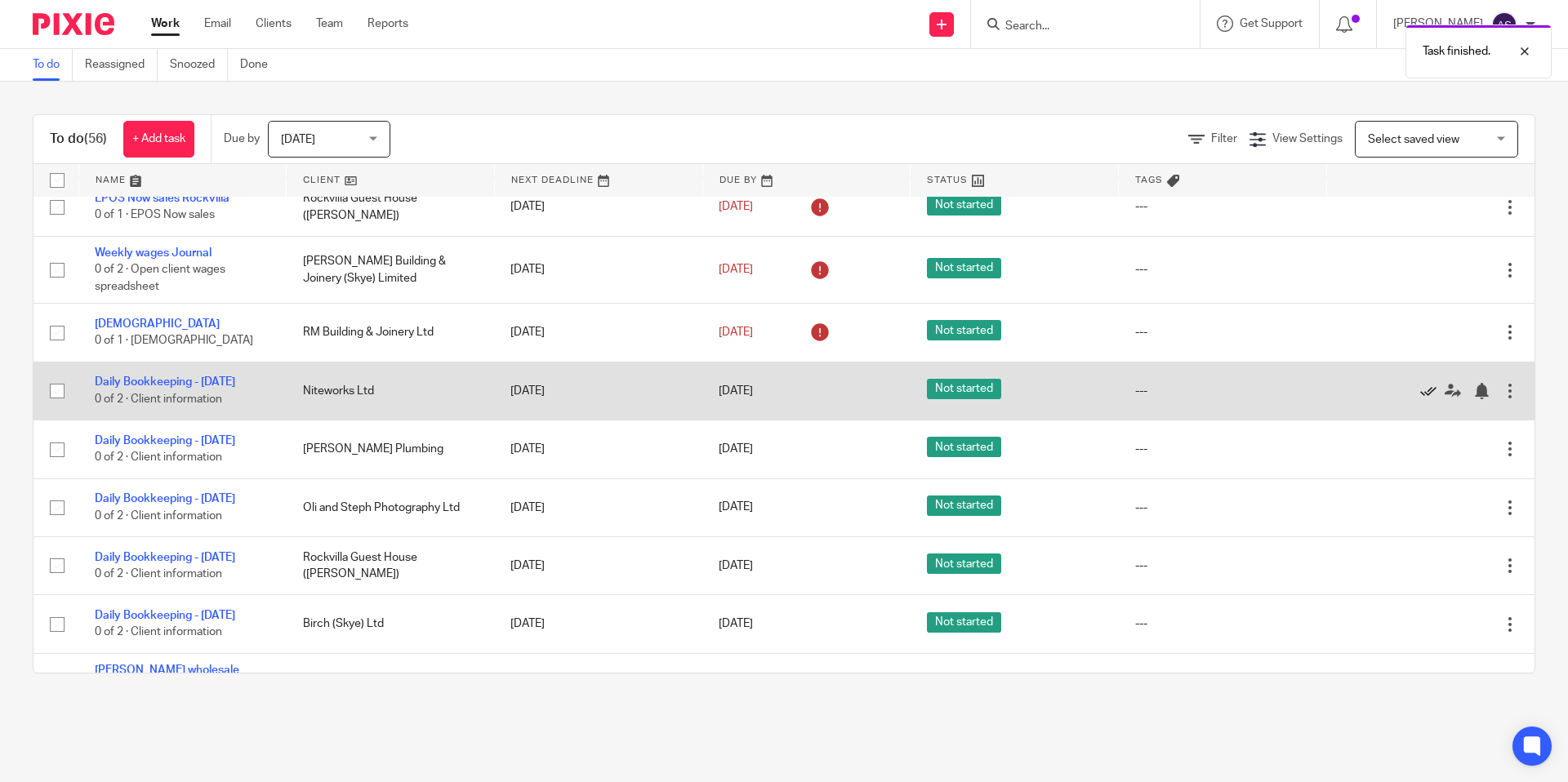
click at [1423, 399] on icon at bounding box center [1429, 391] width 16 height 16
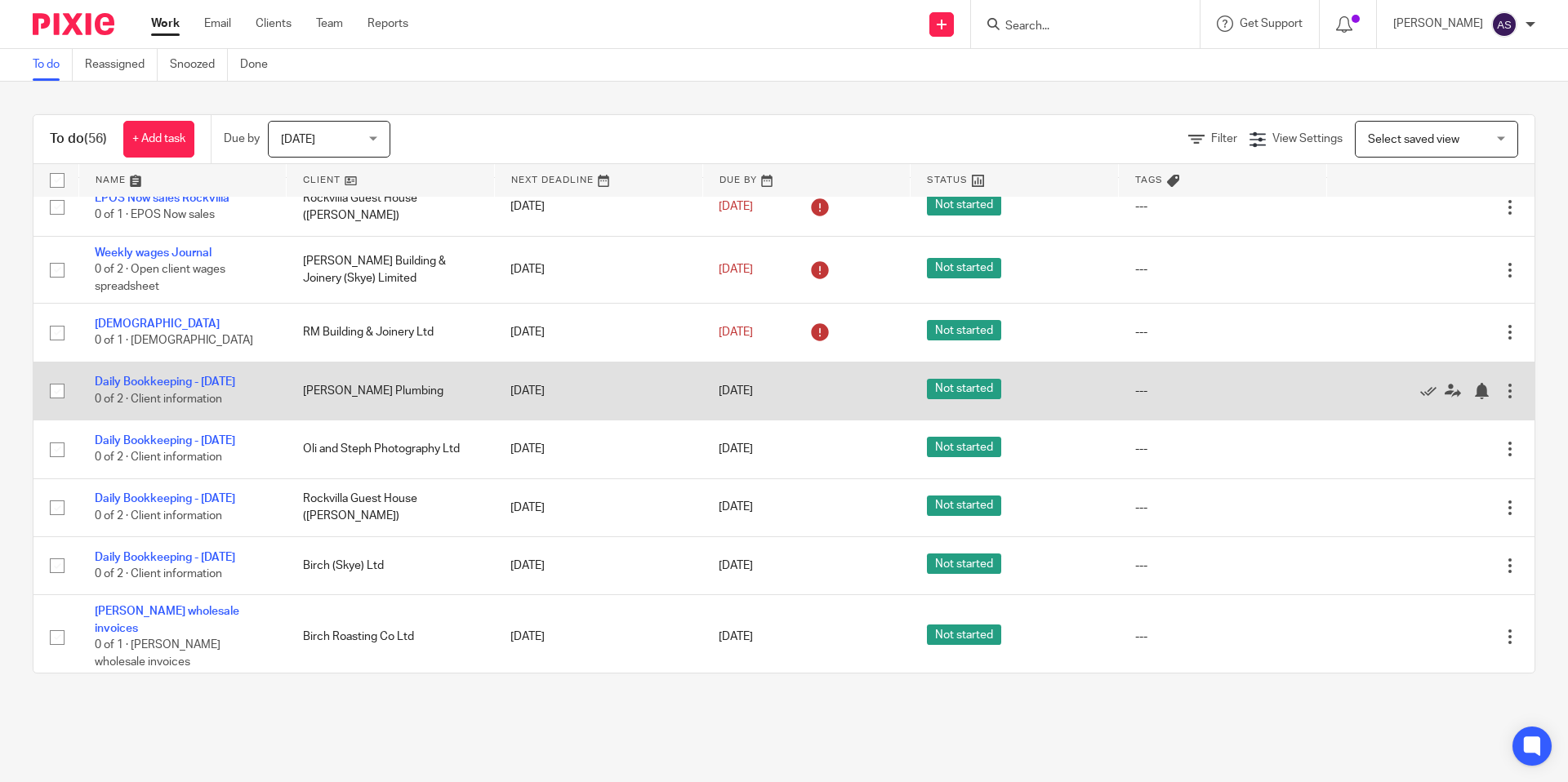
click at [1422, 399] on icon at bounding box center [1429, 391] width 16 height 16
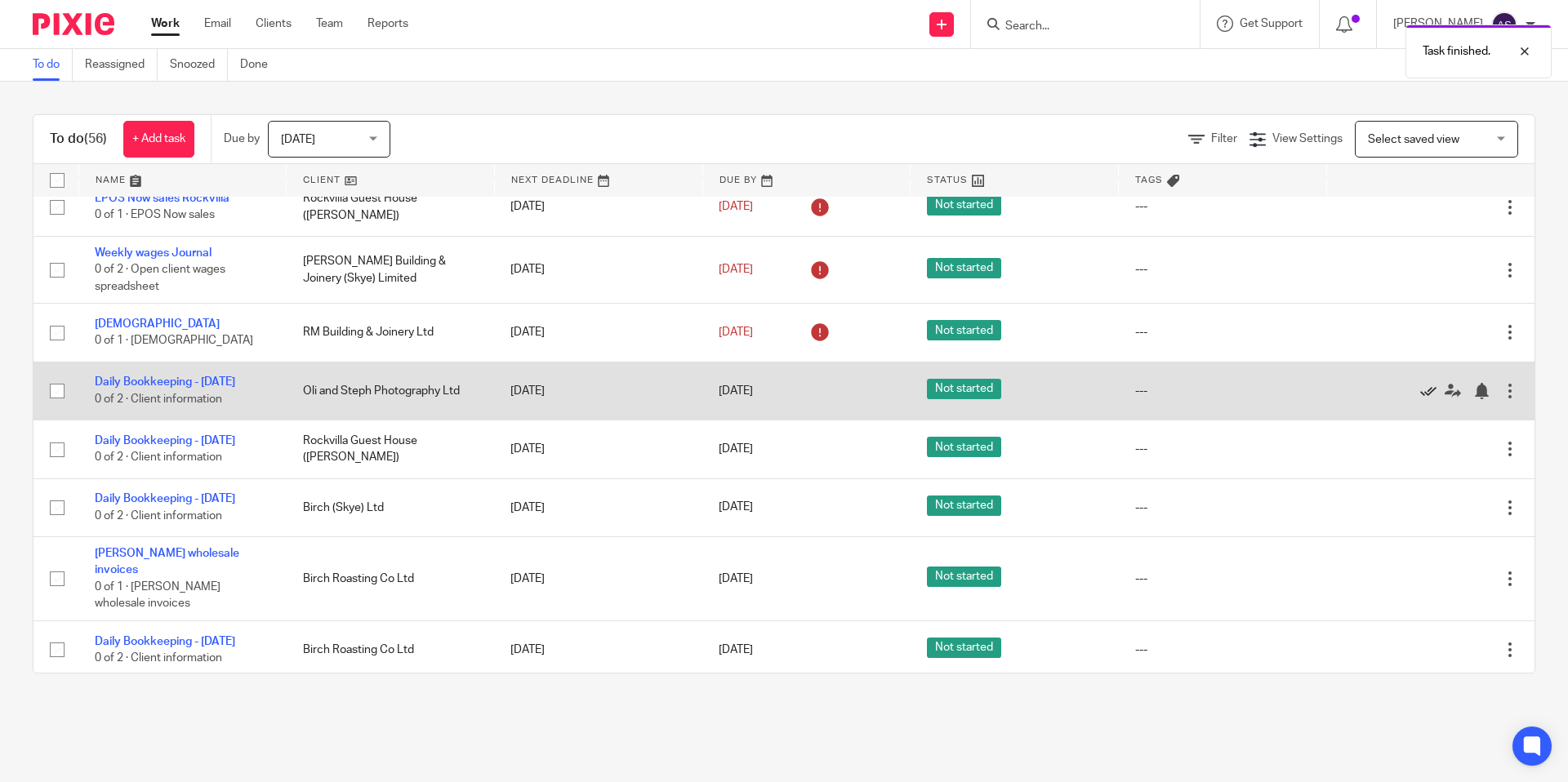
click at [1425, 399] on icon at bounding box center [1429, 391] width 16 height 16
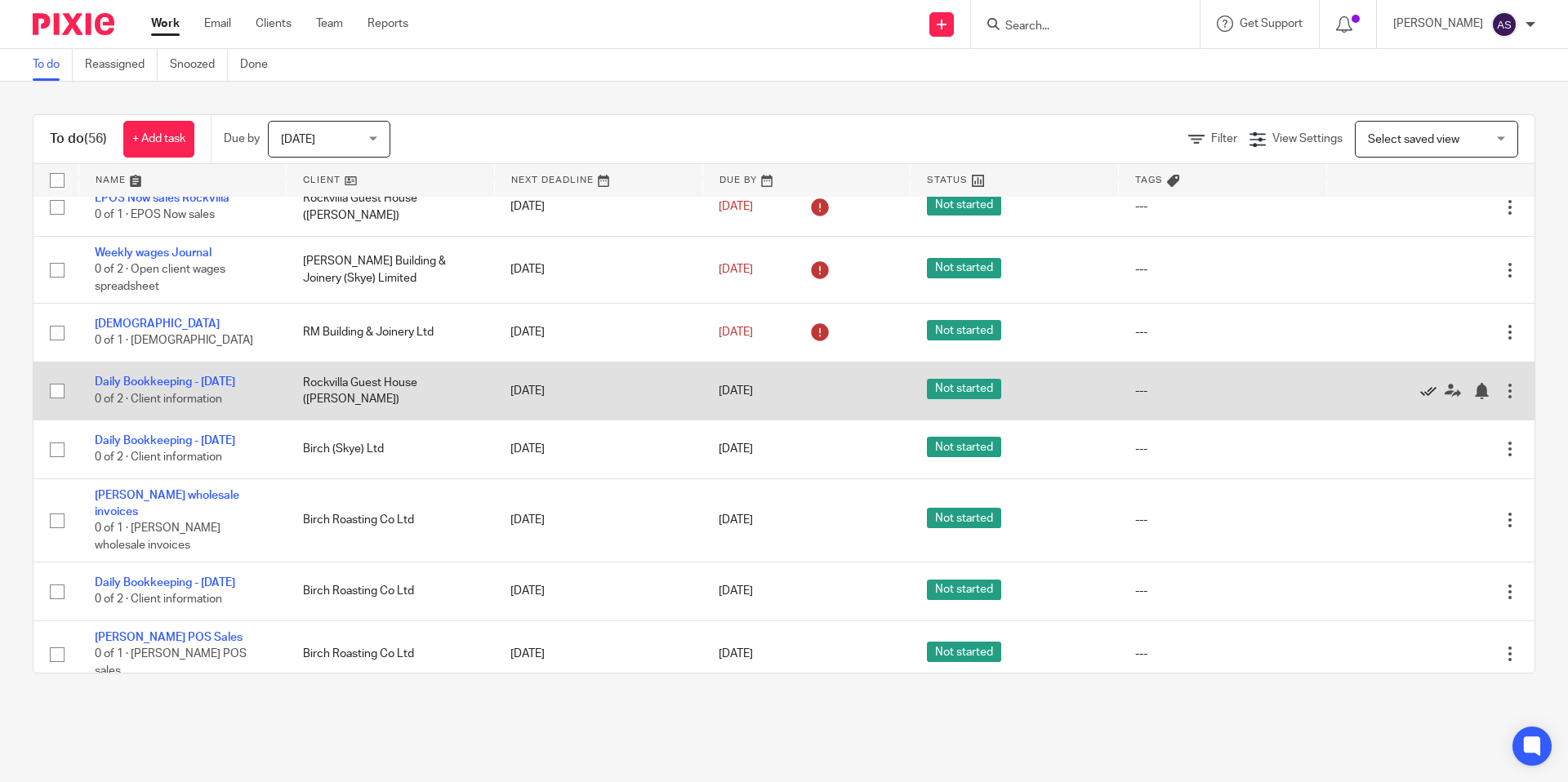
drag, startPoint x: 1430, startPoint y: 414, endPoint x: 1420, endPoint y: 413, distance: 10.0
click at [1430, 399] on icon at bounding box center [1429, 391] width 16 height 16
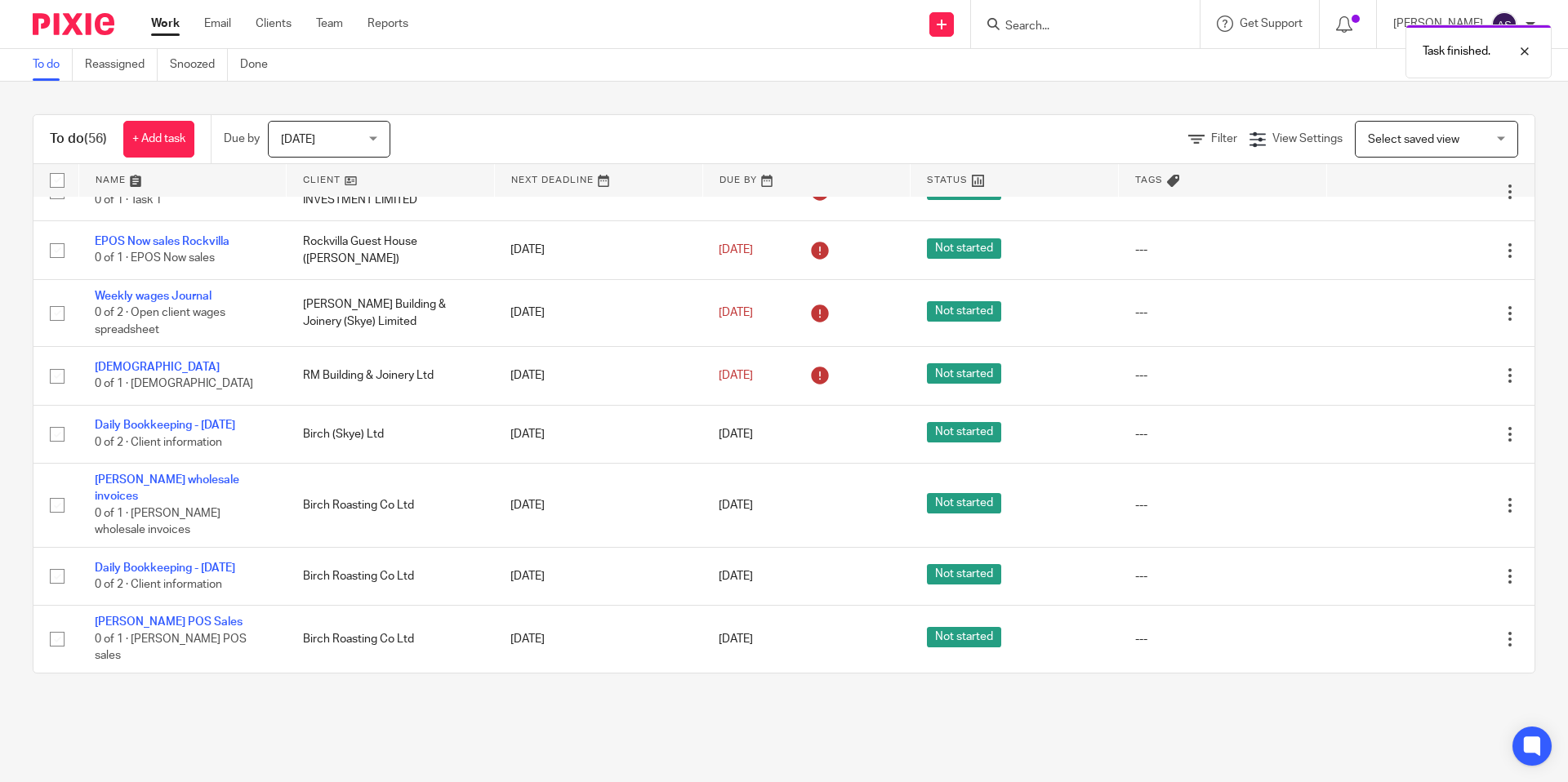
scroll to position [1235, 0]
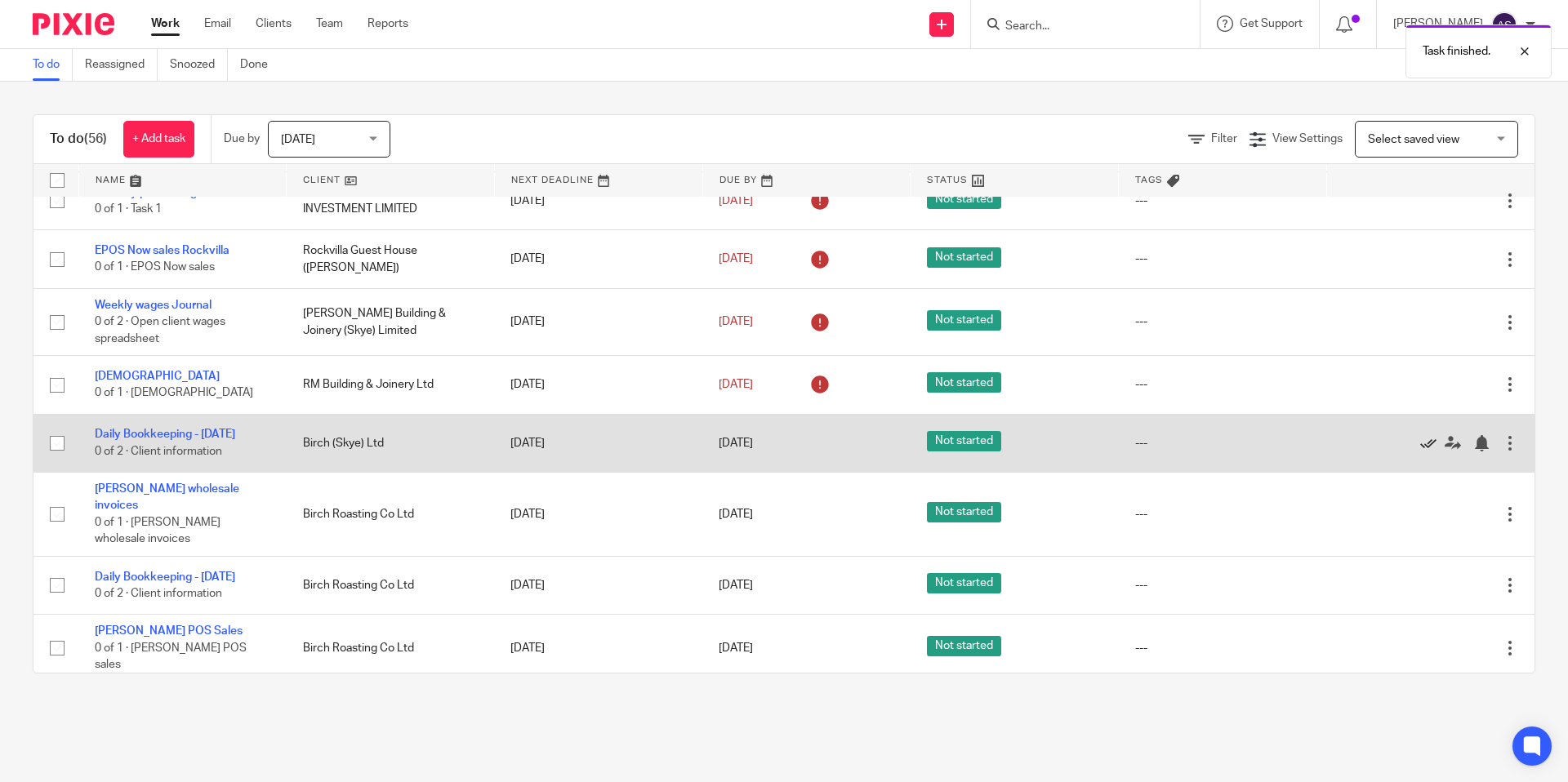
click at [1429, 451] on icon at bounding box center [1429, 443] width 16 height 16
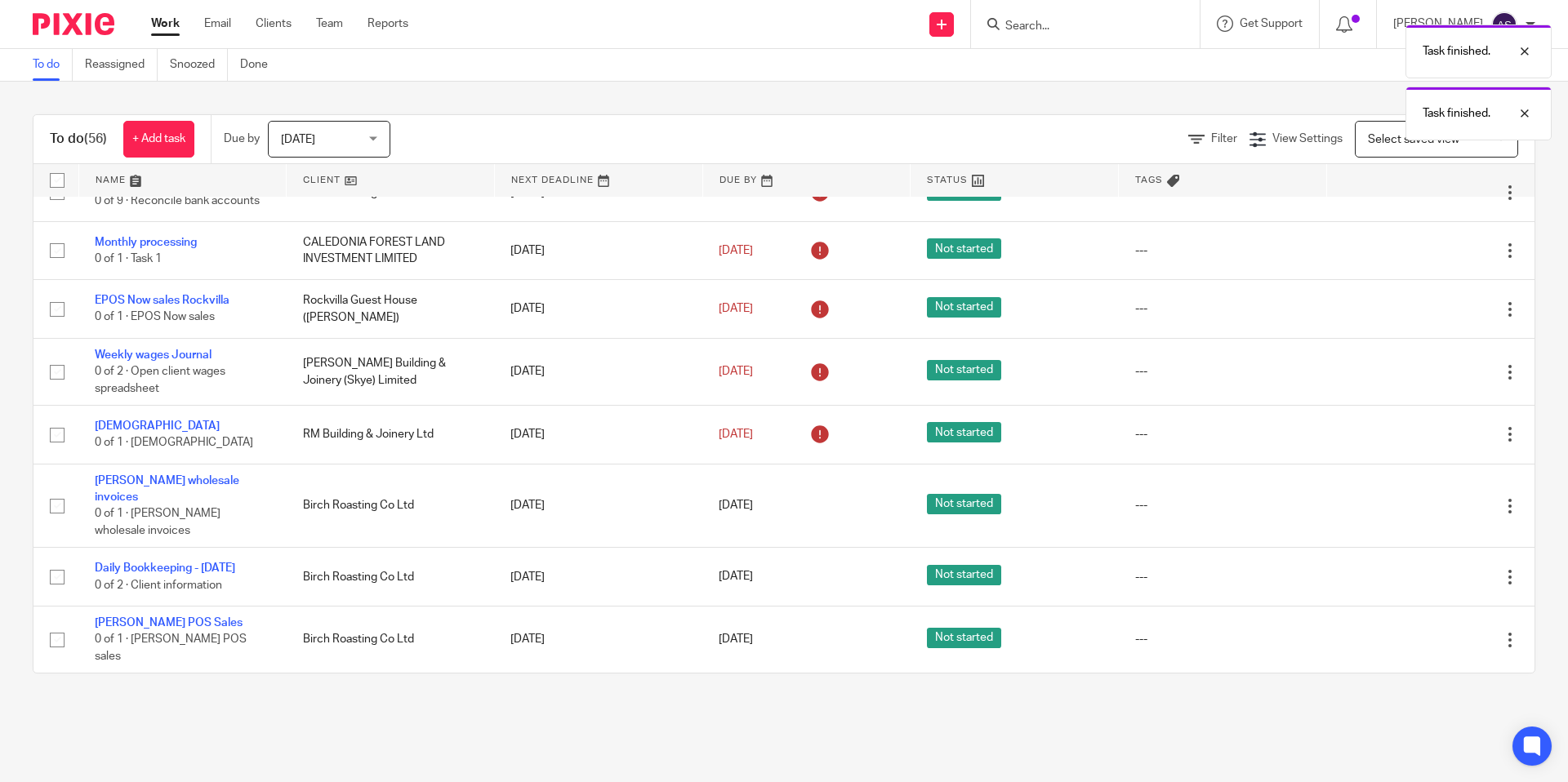
scroll to position [1176, 0]
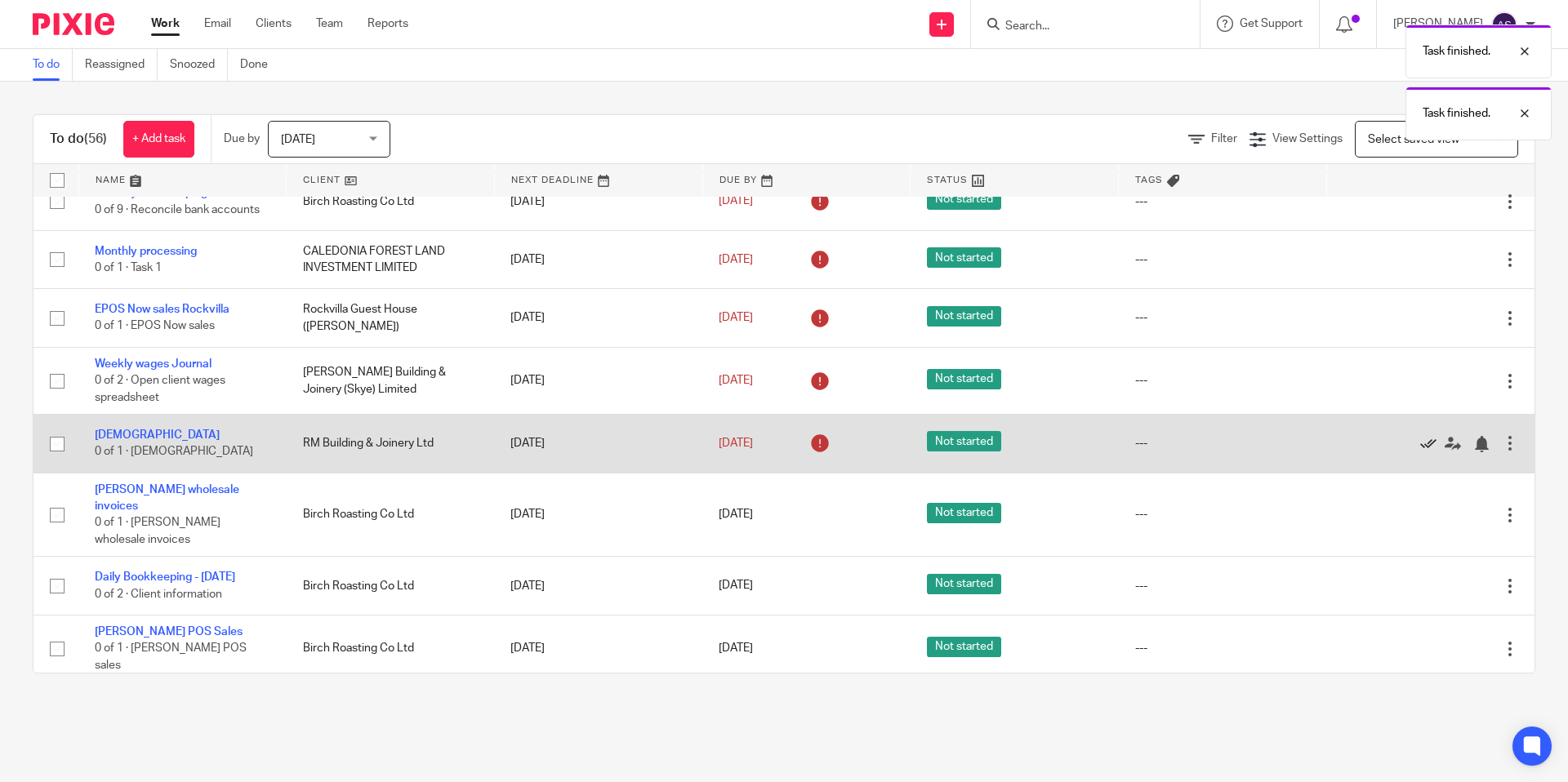
click at [1428, 452] on icon at bounding box center [1429, 444] width 16 height 16
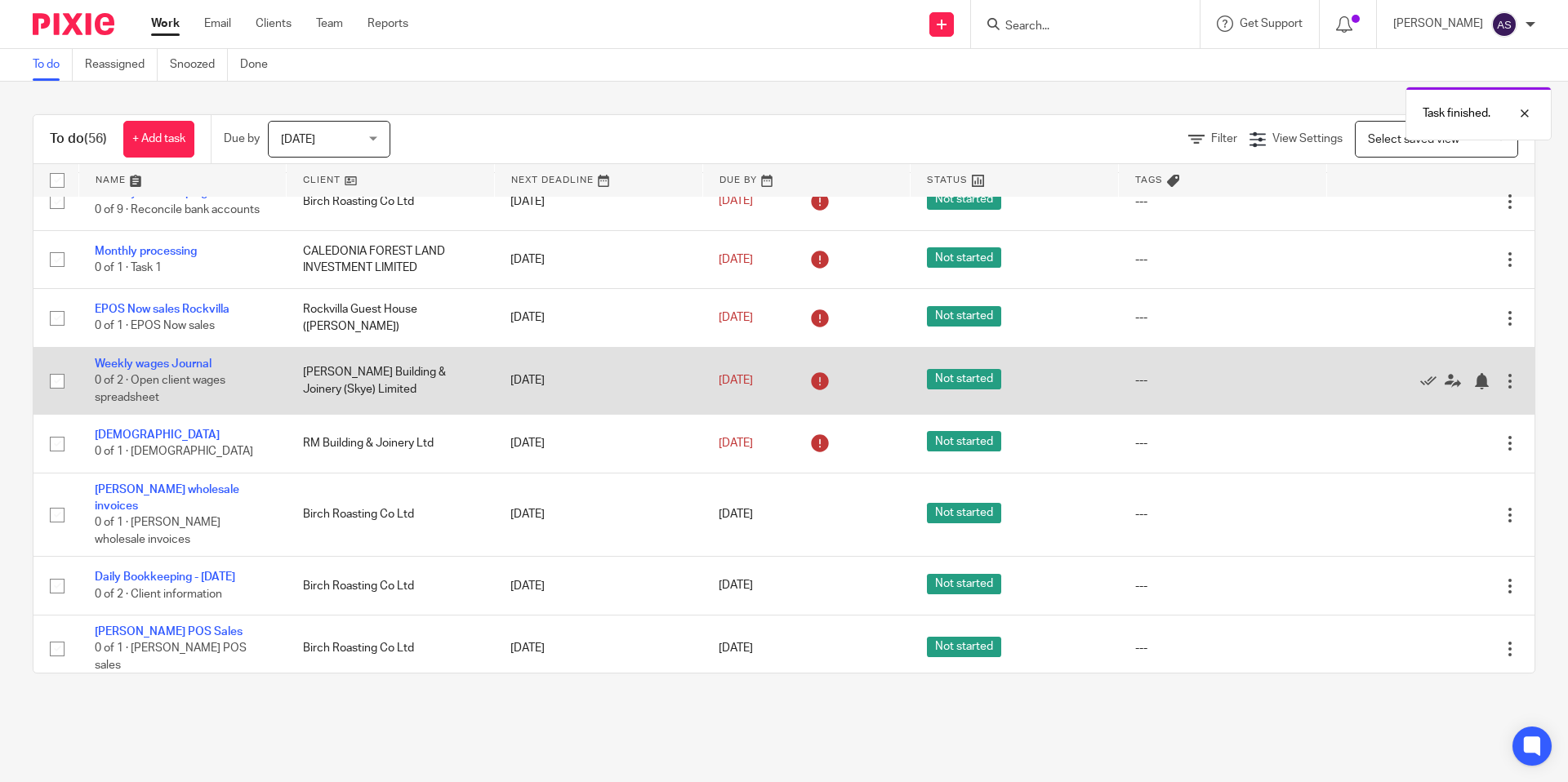
scroll to position [1118, 0]
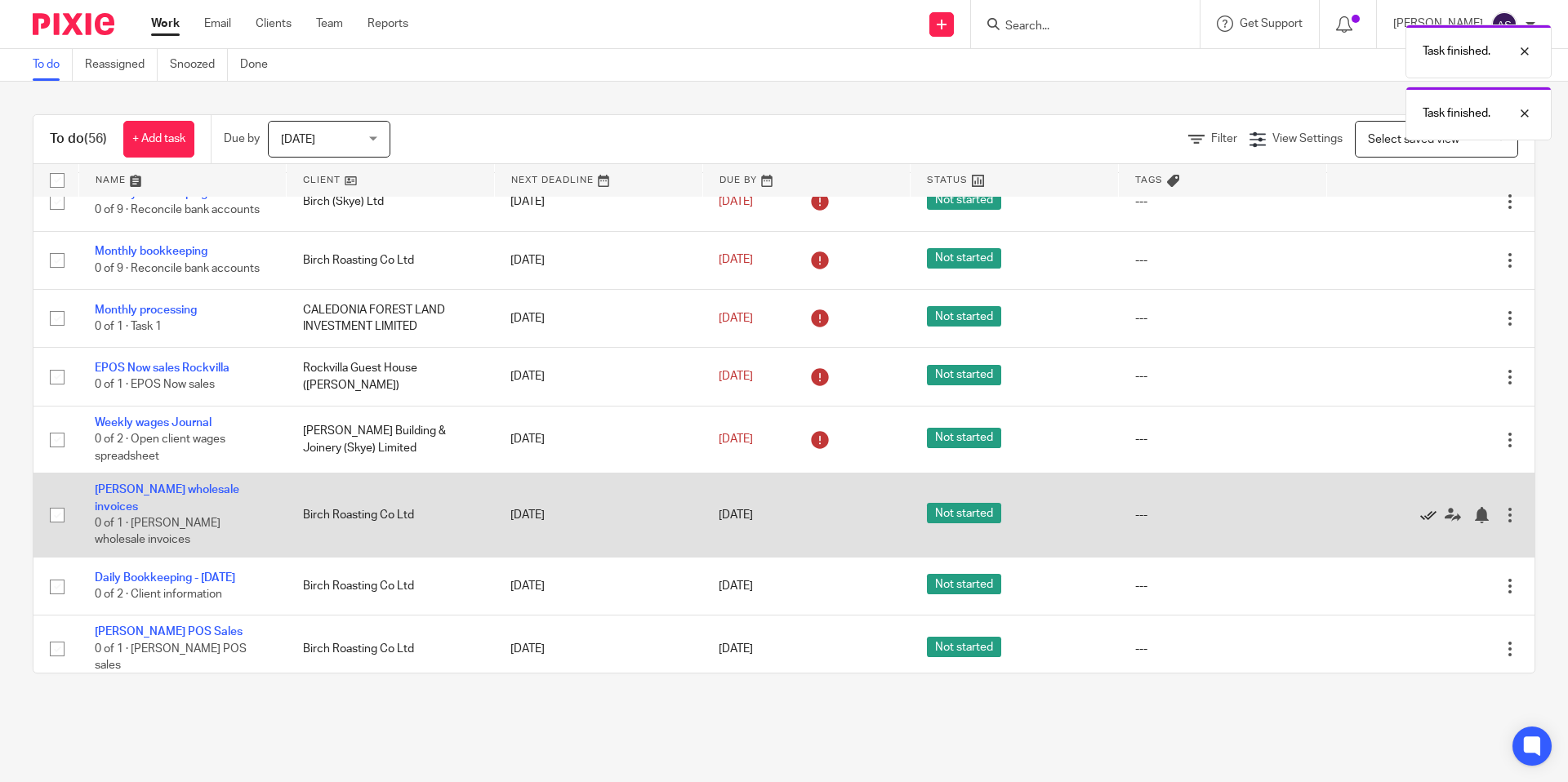
click at [1430, 520] on icon at bounding box center [1429, 515] width 16 height 16
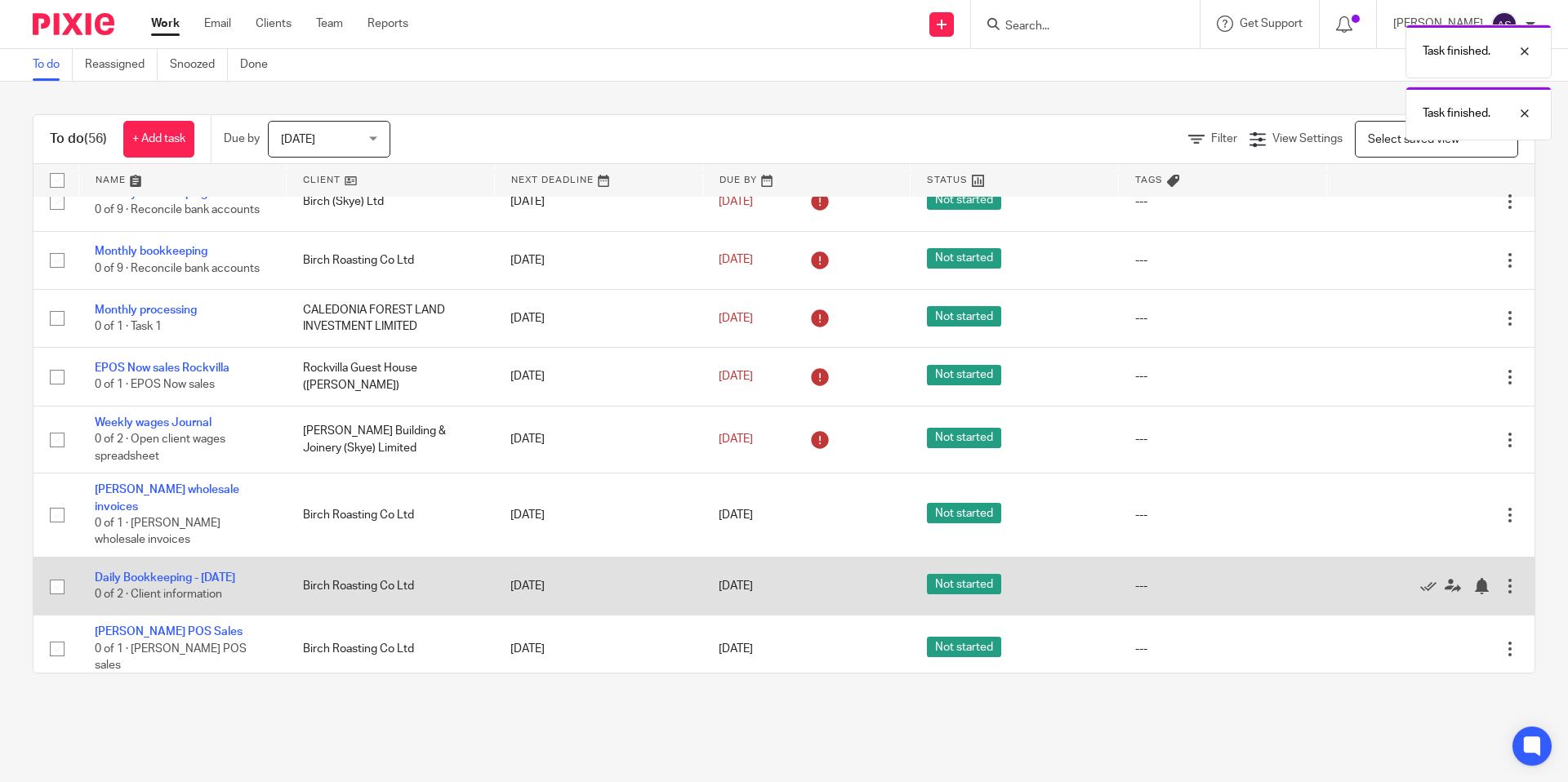
scroll to position [1058, 0]
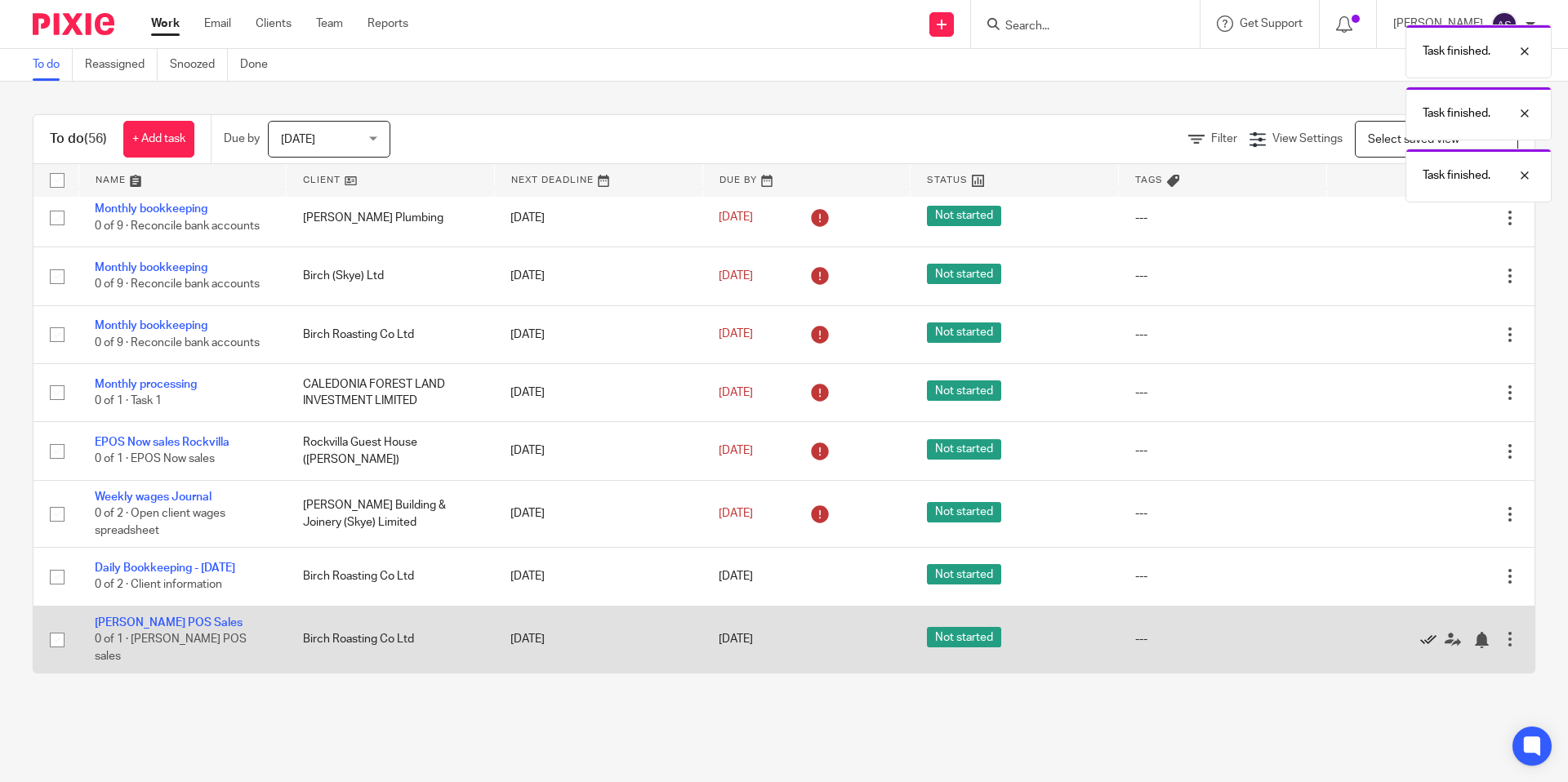
click at [1430, 640] on icon at bounding box center [1429, 640] width 16 height 16
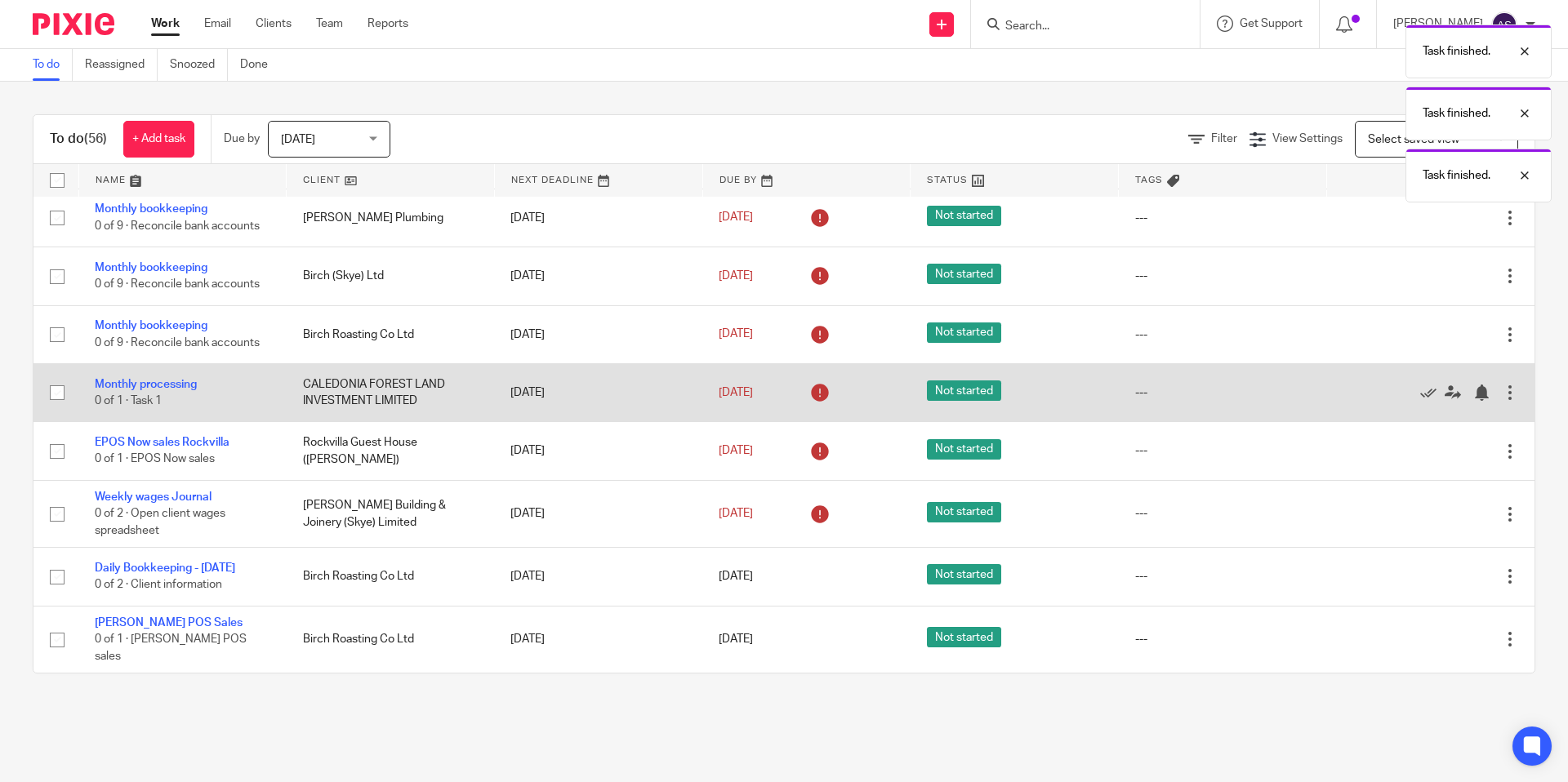
scroll to position [999, 0]
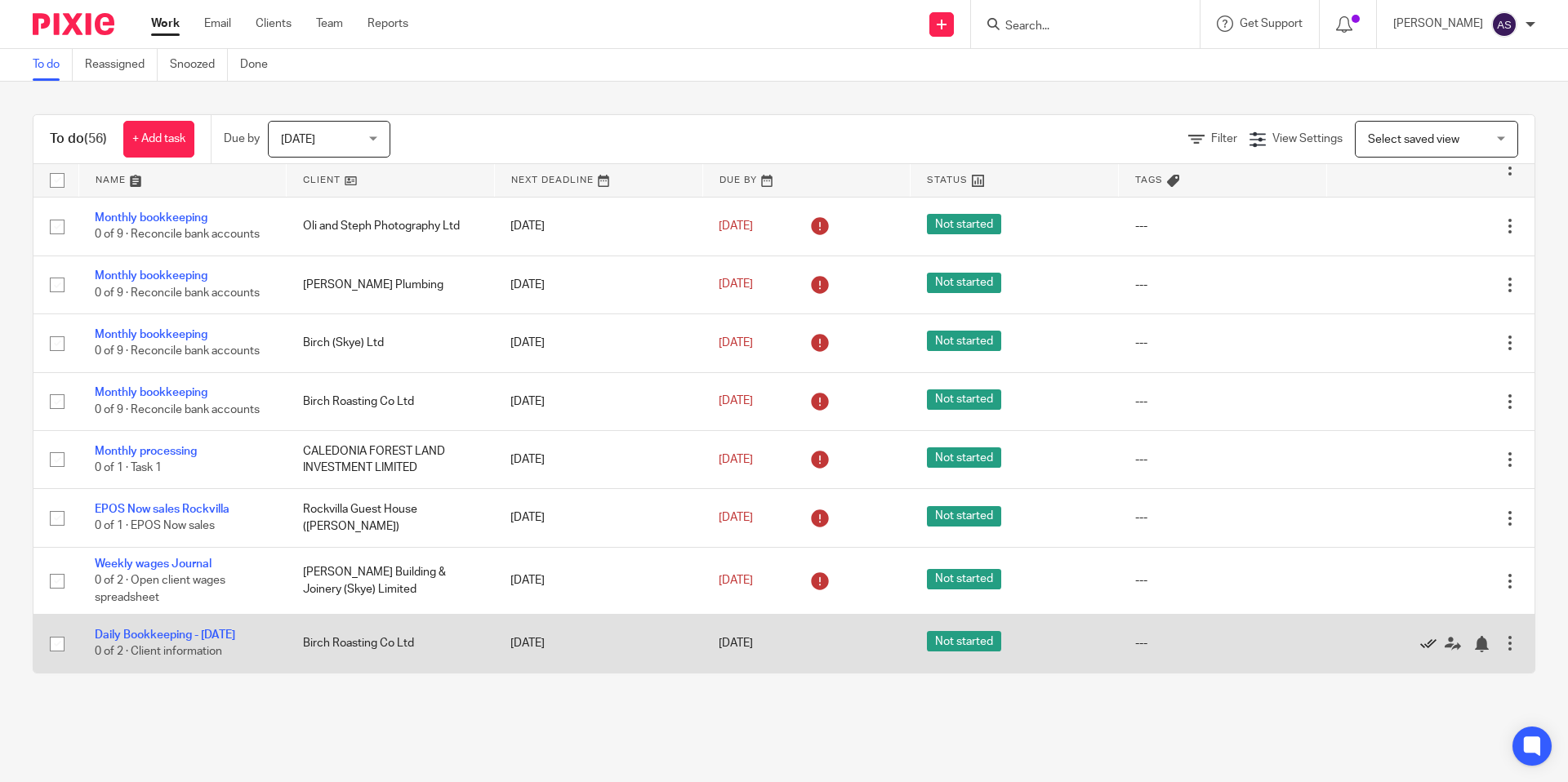
click at [1424, 643] on icon at bounding box center [1429, 644] width 16 height 16
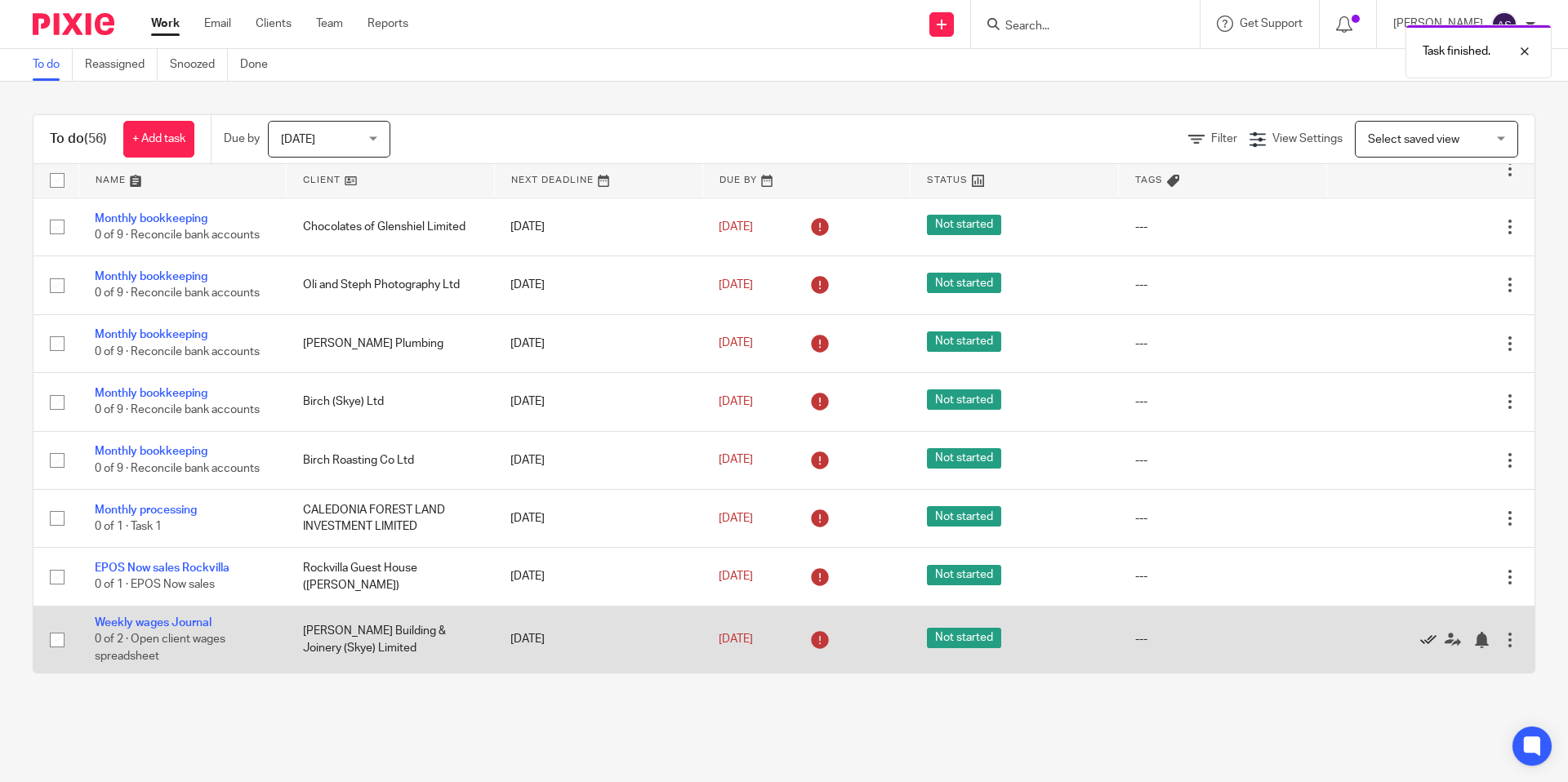
click at [1424, 643] on icon at bounding box center [1429, 640] width 16 height 16
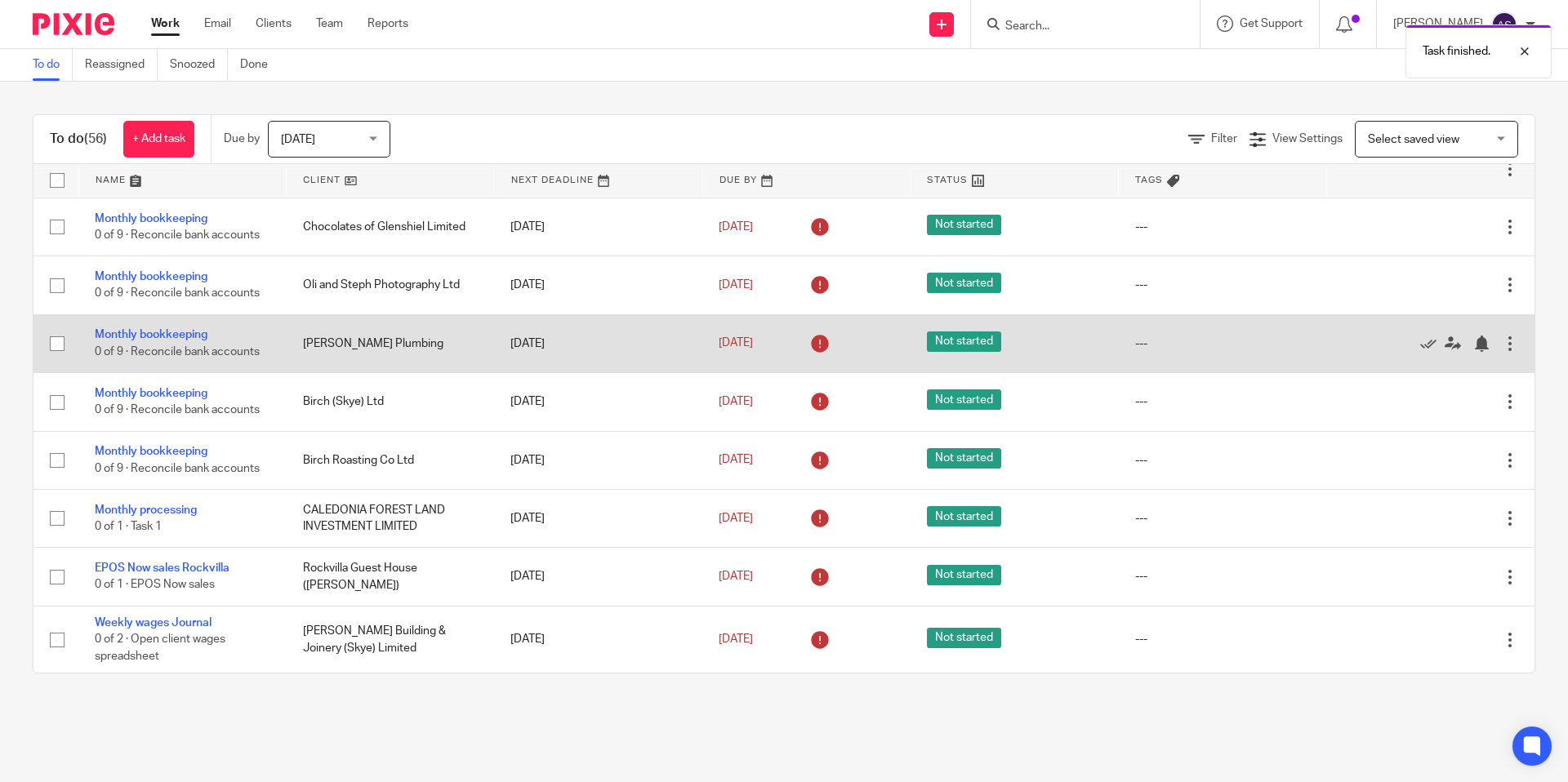
scroll to position [871, 0]
